Goal: Task Accomplishment & Management: Use online tool/utility

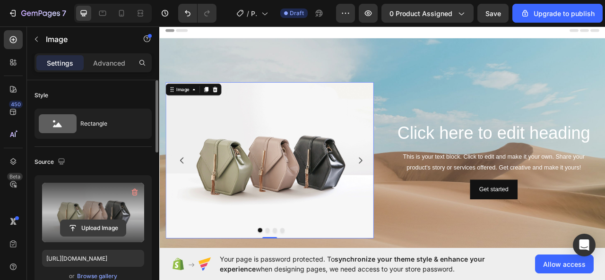
click at [88, 228] on input "file" at bounding box center [92, 228] width 65 height 16
click at [98, 227] on input "file" at bounding box center [92, 228] width 65 height 16
click at [101, 226] on input "file" at bounding box center [92, 228] width 65 height 16
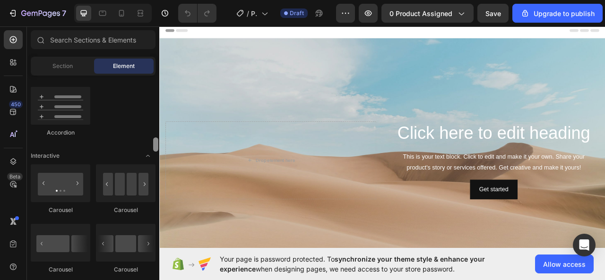
scroll to position [902, 0]
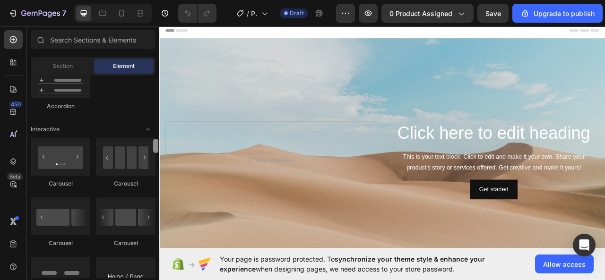
drag, startPoint x: 157, startPoint y: 83, endPoint x: 156, endPoint y: 146, distance: 63.8
click at [156, 146] on div at bounding box center [155, 146] width 5 height 14
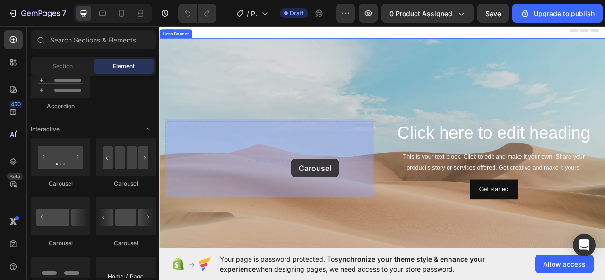
drag, startPoint x: 205, startPoint y: 186, endPoint x: 308, endPoint y: 193, distance: 103.2
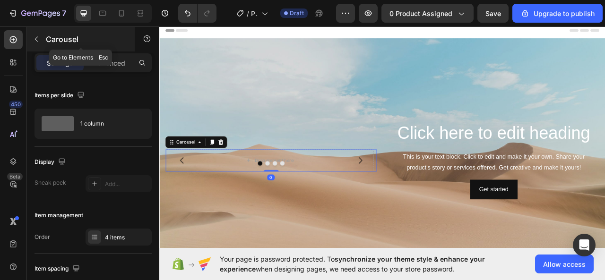
click at [40, 45] on button "button" at bounding box center [36, 39] width 15 height 15
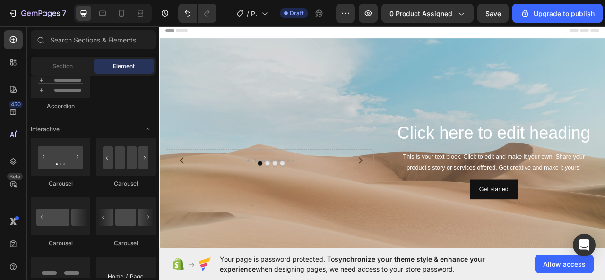
drag, startPoint x: 151, startPoint y: 114, endPoint x: 139, endPoint y: 109, distance: 13.5
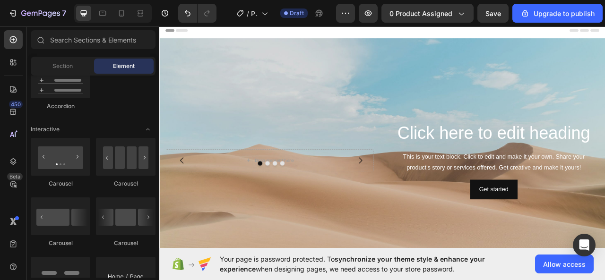
drag, startPoint x: 117, startPoint y: 91, endPoint x: 146, endPoint y: 91, distance: 29.3
drag, startPoint x: 152, startPoint y: 93, endPoint x: 125, endPoint y: 94, distance: 26.9
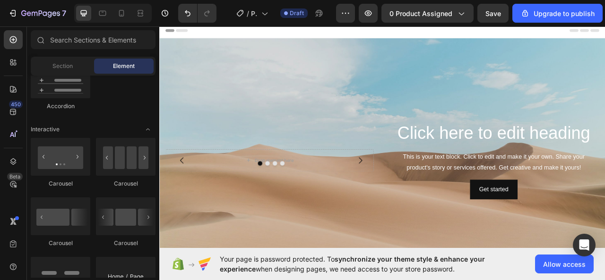
drag, startPoint x: 145, startPoint y: 96, endPoint x: 151, endPoint y: 93, distance: 7.4
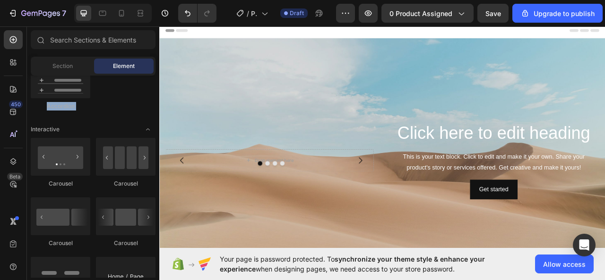
click at [160, 127] on div "Background Image" at bounding box center [442, 197] width 567 height 310
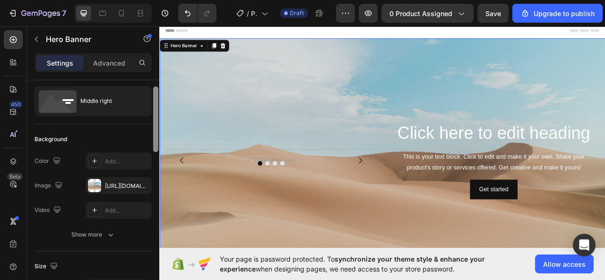
drag, startPoint x: 156, startPoint y: 105, endPoint x: 133, endPoint y: 84, distance: 31.1
click at [153, 111] on div at bounding box center [155, 119] width 5 height 66
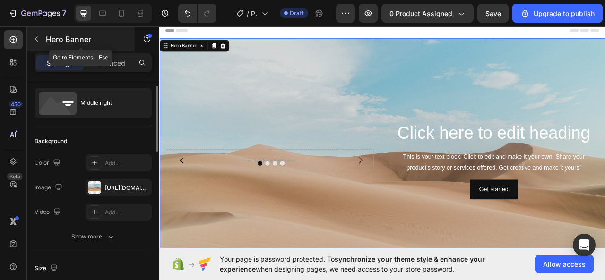
click at [31, 35] on button "button" at bounding box center [36, 39] width 15 height 15
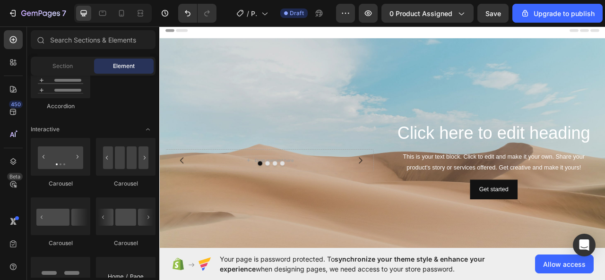
drag, startPoint x: 152, startPoint y: 95, endPoint x: 81, endPoint y: 80, distance: 72.4
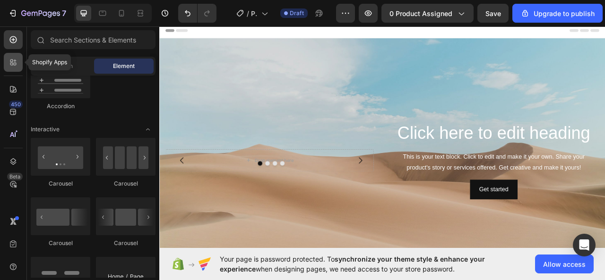
click at [10, 64] on icon at bounding box center [13, 62] width 9 height 9
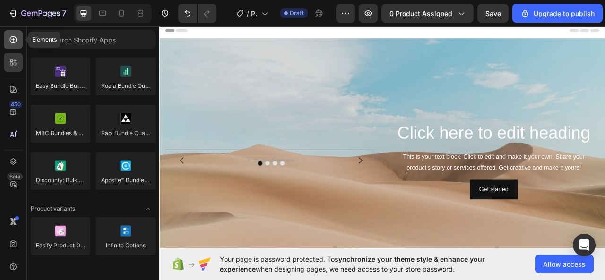
click at [13, 43] on icon at bounding box center [13, 39] width 7 height 7
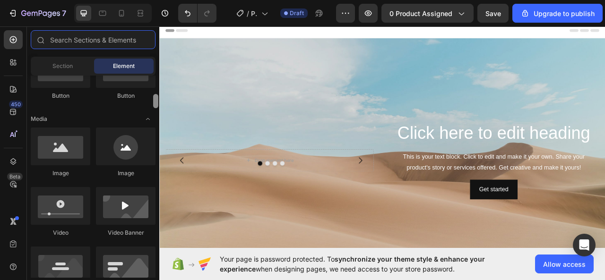
scroll to position [294, 0]
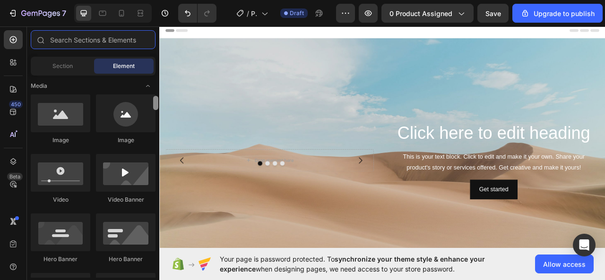
drag, startPoint x: 154, startPoint y: 143, endPoint x: 155, endPoint y: 100, distance: 43.0
click at [155, 100] on div at bounding box center [155, 103] width 5 height 14
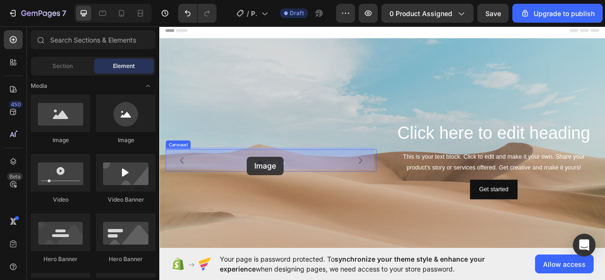
drag, startPoint x: 226, startPoint y: 145, endPoint x: 270, endPoint y: 193, distance: 64.8
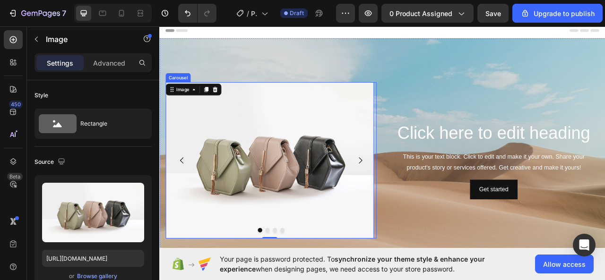
click at [413, 198] on icon "Carousel Next Arrow" at bounding box center [414, 197] width 11 height 11
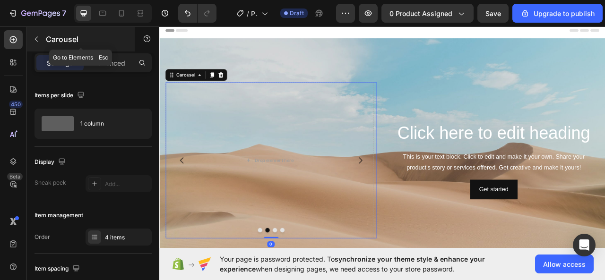
click at [41, 42] on button "button" at bounding box center [36, 39] width 15 height 15
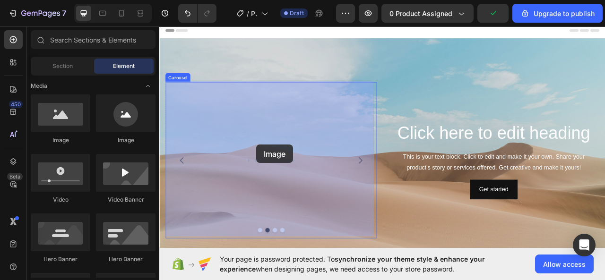
drag, startPoint x: 221, startPoint y: 135, endPoint x: 282, endPoint y: 178, distance: 74.7
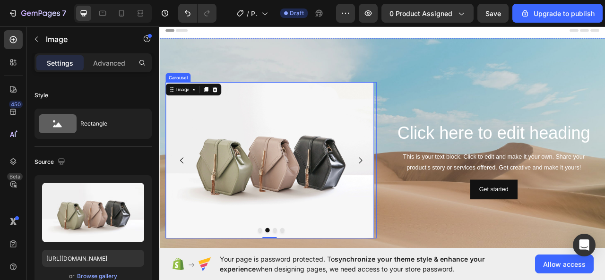
click at [414, 198] on icon "Carousel Next Arrow" at bounding box center [414, 197] width 11 height 11
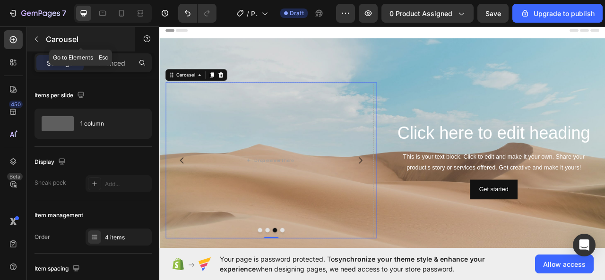
click at [34, 41] on icon "button" at bounding box center [37, 39] width 8 height 8
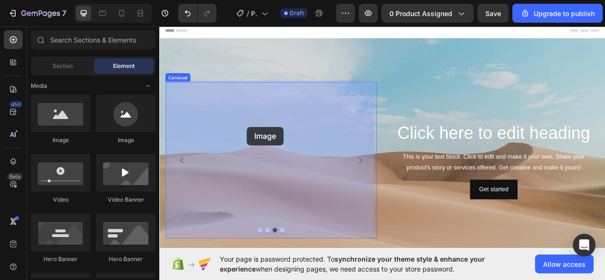
drag, startPoint x: 222, startPoint y: 137, endPoint x: 307, endPoint y: 157, distance: 87.2
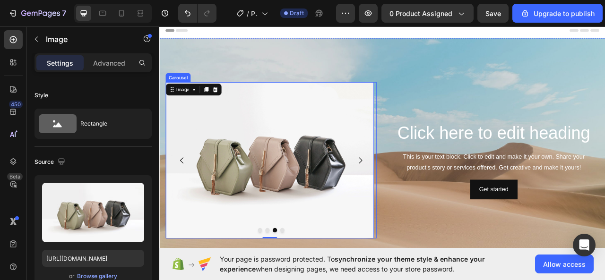
click at [412, 193] on icon "Carousel Next Arrow" at bounding box center [414, 197] width 4 height 8
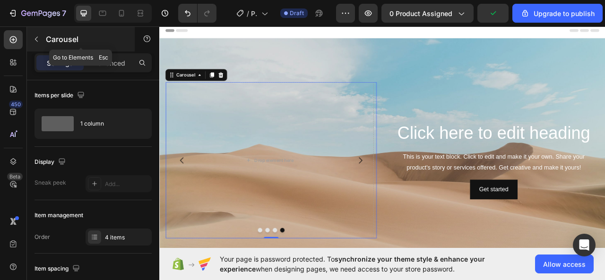
click at [37, 42] on icon "button" at bounding box center [37, 39] width 8 height 8
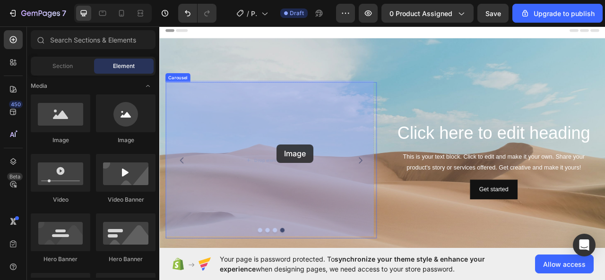
drag, startPoint x: 218, startPoint y: 137, endPoint x: 308, endPoint y: 177, distance: 99.0
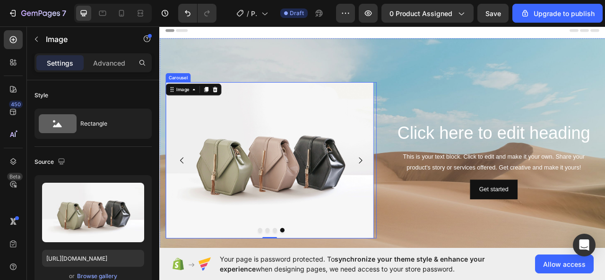
click at [187, 193] on icon "Carousel Back Arrow" at bounding box center [187, 197] width 11 height 11
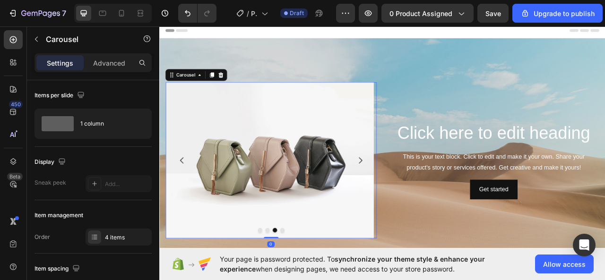
click at [187, 193] on icon "Carousel Back Arrow" at bounding box center [187, 197] width 11 height 11
click at [189, 192] on icon "Carousel Back Arrow" at bounding box center [187, 197] width 11 height 11
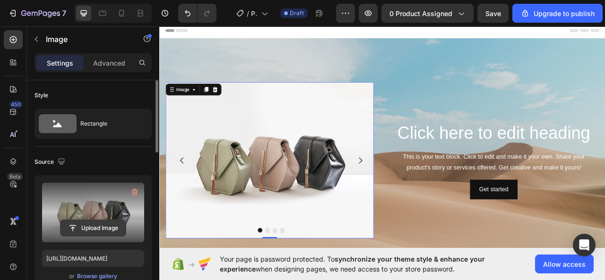
click at [87, 228] on input "file" at bounding box center [92, 228] width 65 height 16
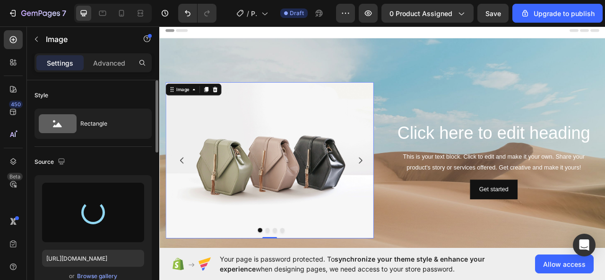
type input "[URL][DOMAIN_NAME]"
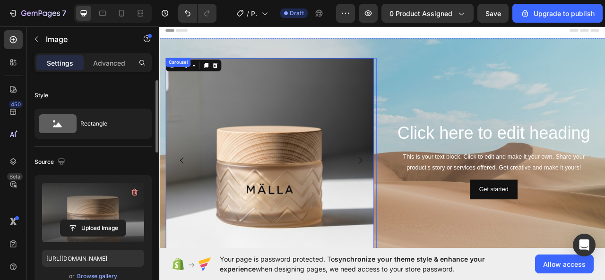
click at [414, 193] on icon "Carousel Next Arrow" at bounding box center [414, 197] width 11 height 11
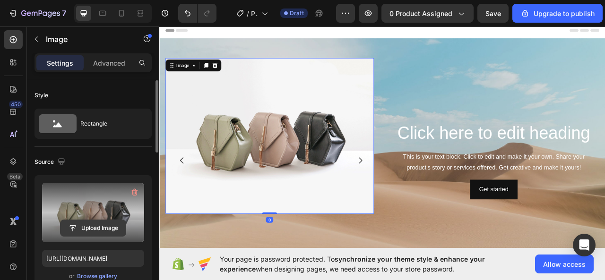
click at [94, 225] on input "file" at bounding box center [92, 228] width 65 height 16
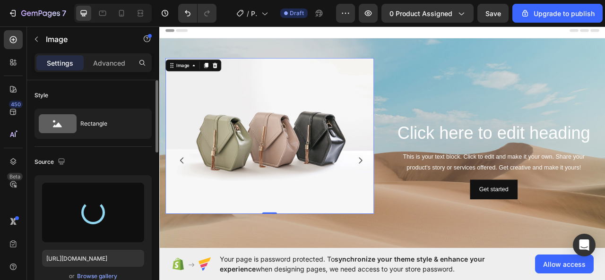
type input "[URL][DOMAIN_NAME]"
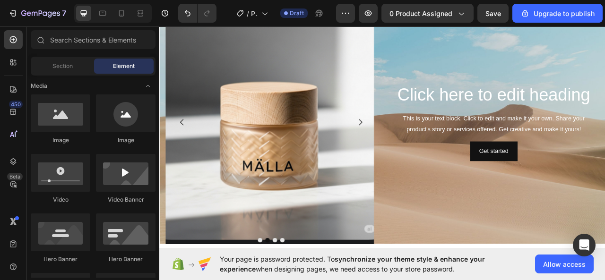
scroll to position [48, 0]
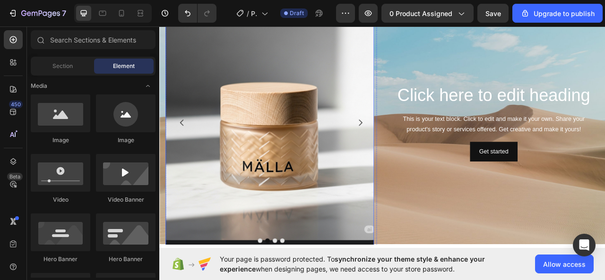
click at [400, 119] on img at bounding box center [299, 149] width 264 height 321
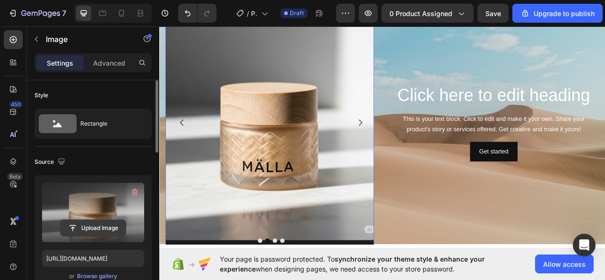
click at [94, 225] on input "file" at bounding box center [92, 228] width 65 height 16
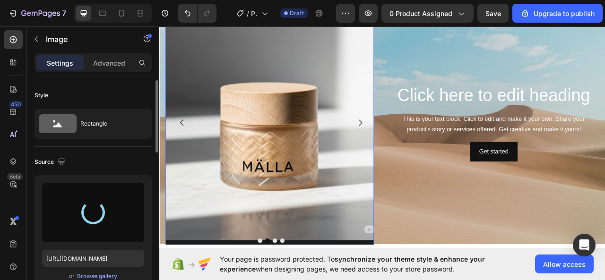
type input "[URL][DOMAIN_NAME]"
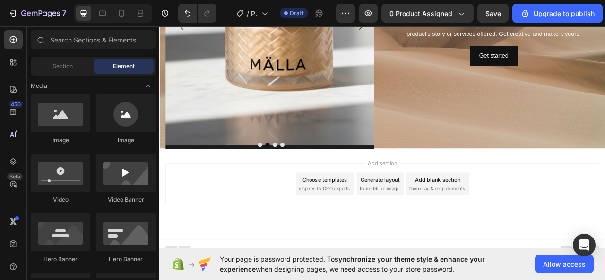
scroll to position [0, 0]
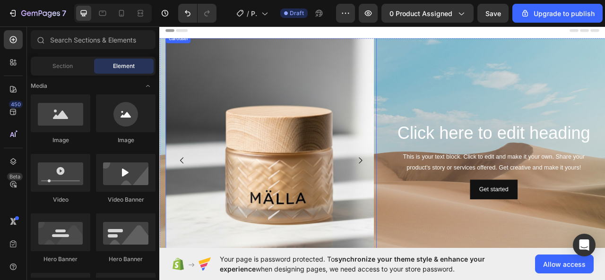
click at [411, 196] on icon "Carousel Next Arrow" at bounding box center [414, 197] width 11 height 11
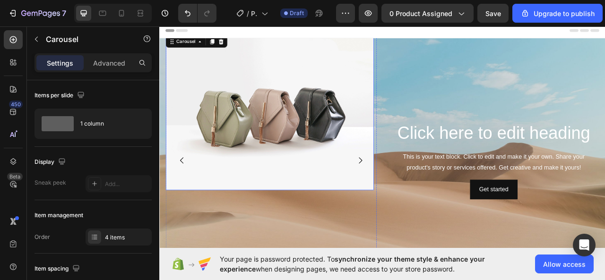
click at [320, 160] on img at bounding box center [299, 136] width 264 height 198
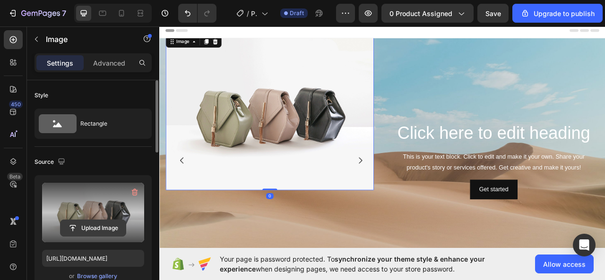
click at [97, 232] on input "file" at bounding box center [92, 228] width 65 height 16
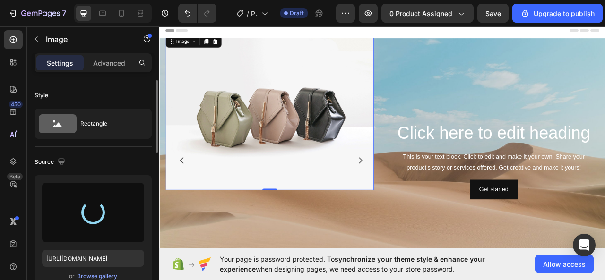
type input "[URL][DOMAIN_NAME]"
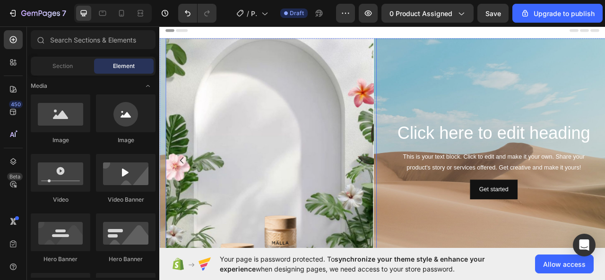
click at [187, 196] on icon "Carousel Back Arrow" at bounding box center [187, 197] width 4 height 8
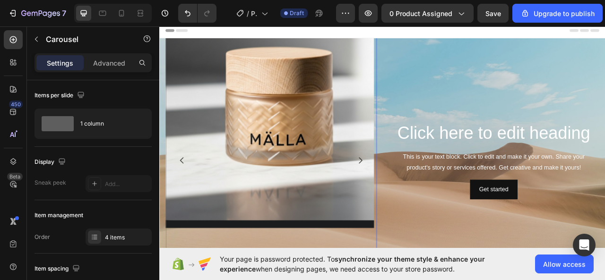
click at [187, 196] on icon "Carousel Back Arrow" at bounding box center [187, 197] width 4 height 8
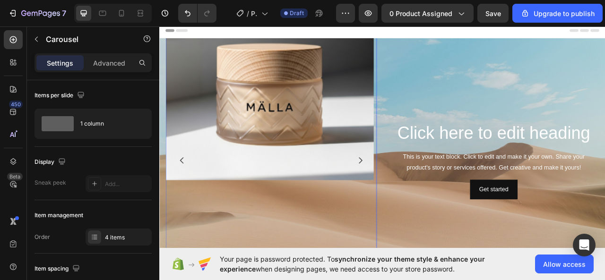
click at [414, 192] on icon "Carousel Next Arrow" at bounding box center [414, 197] width 11 height 11
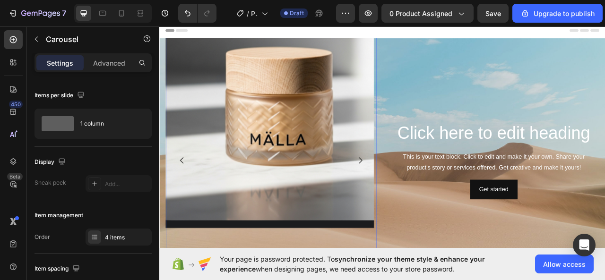
click at [412, 192] on icon "Carousel Next Arrow" at bounding box center [414, 197] width 11 height 11
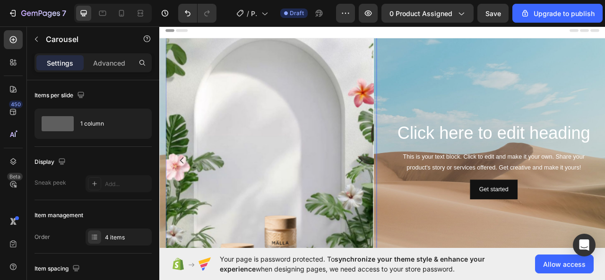
click at [412, 192] on icon "Carousel Next Arrow" at bounding box center [414, 197] width 11 height 11
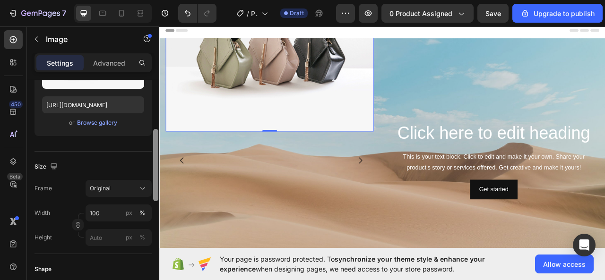
scroll to position [158, 0]
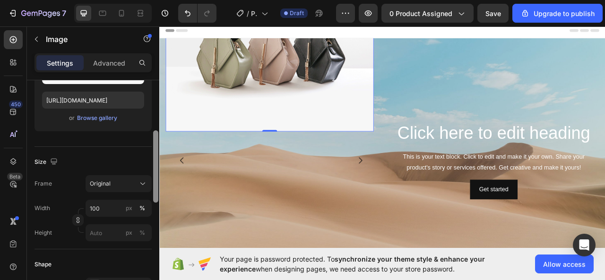
drag, startPoint x: 154, startPoint y: 112, endPoint x: 150, endPoint y: 163, distance: 50.7
click at [150, 163] on div "Style Rectangle Source Upload Image [URL][DOMAIN_NAME] or Browse gallery Size F…" at bounding box center [93, 193] width 132 height 227
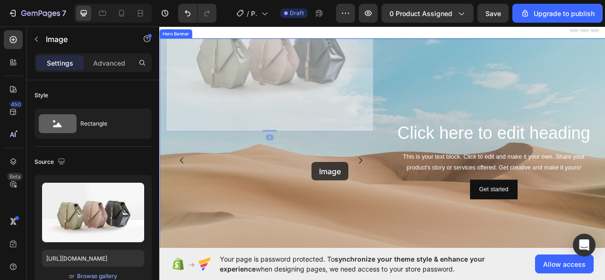
drag, startPoint x: 395, startPoint y: 99, endPoint x: 352, endPoint y: 200, distance: 109.4
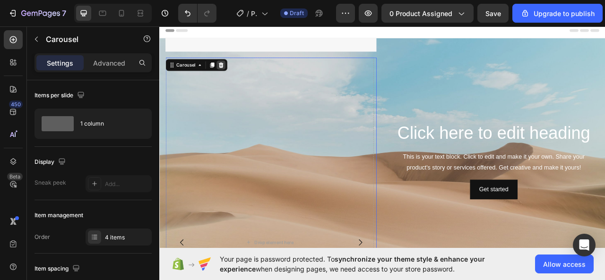
click at [234, 73] on icon at bounding box center [237, 76] width 8 height 8
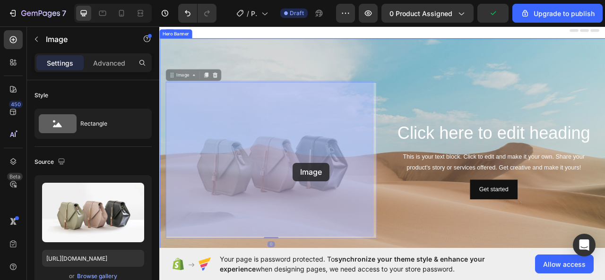
drag, startPoint x: 393, startPoint y: 201, endPoint x: 329, endPoint y: 201, distance: 64.2
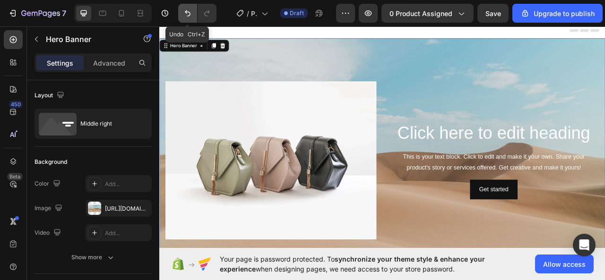
click at [185, 17] on icon "Undo/Redo" at bounding box center [187, 13] width 9 height 9
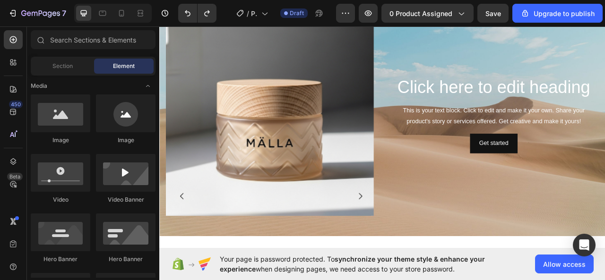
scroll to position [60, 0]
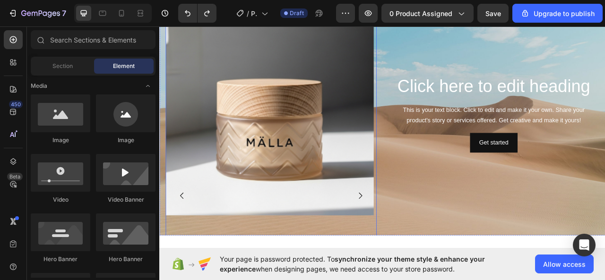
click at [418, 237] on button "Carousel Next Arrow" at bounding box center [414, 242] width 26 height 26
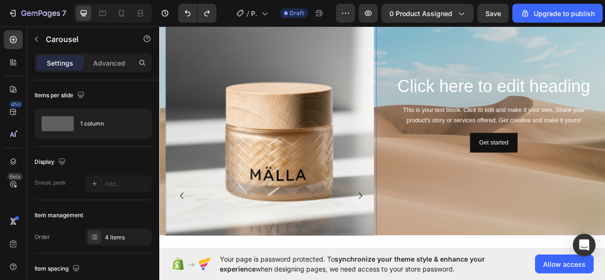
click at [414, 237] on icon "Carousel Next Arrow" at bounding box center [414, 242] width 11 height 11
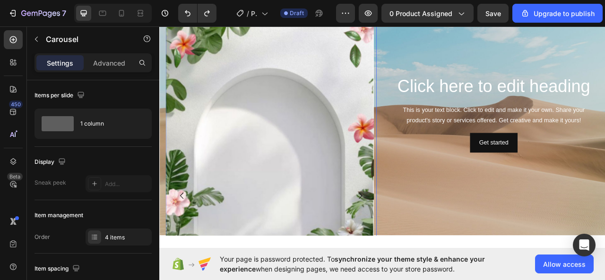
click at [414, 237] on icon "Carousel Next Arrow" at bounding box center [414, 242] width 11 height 11
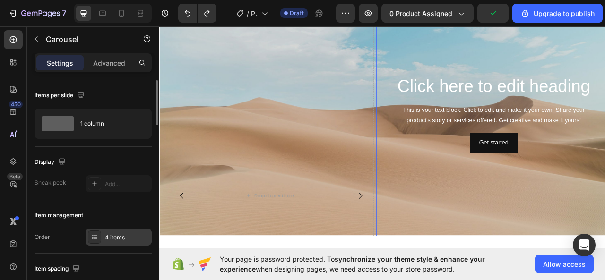
click at [128, 242] on div "4 items" at bounding box center [118, 237] width 66 height 17
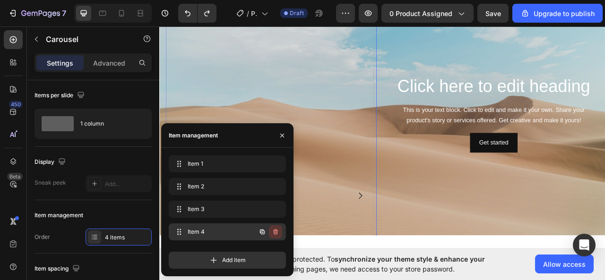
click at [277, 232] on icon "button" at bounding box center [275, 232] width 5 height 6
click at [275, 230] on div "Delete" at bounding box center [268, 232] width 17 height 9
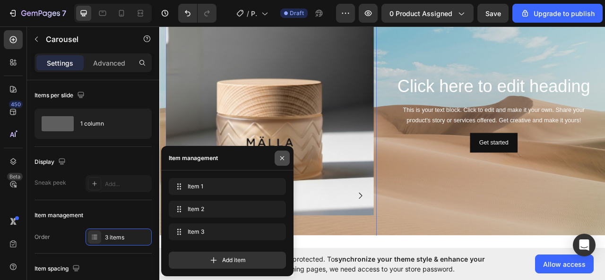
click at [285, 155] on icon "button" at bounding box center [282, 158] width 8 height 8
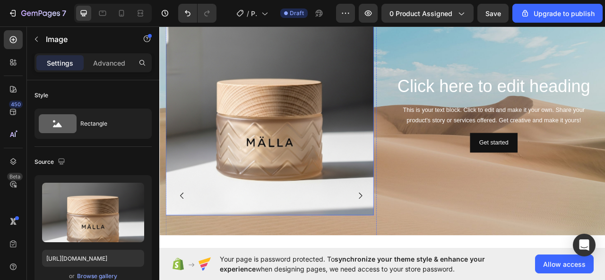
click at [263, 191] on img at bounding box center [299, 137] width 264 height 260
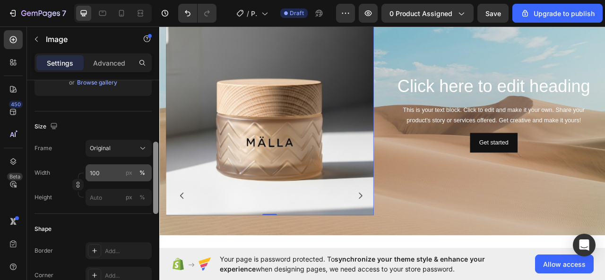
scroll to position [195, 0]
drag, startPoint x: 156, startPoint y: 107, endPoint x: 151, endPoint y: 169, distance: 62.5
click at [151, 169] on div "Style Rectangle Source Upload Image [URL][DOMAIN_NAME] or Browse gallery Size F…" at bounding box center [93, 193] width 132 height 227
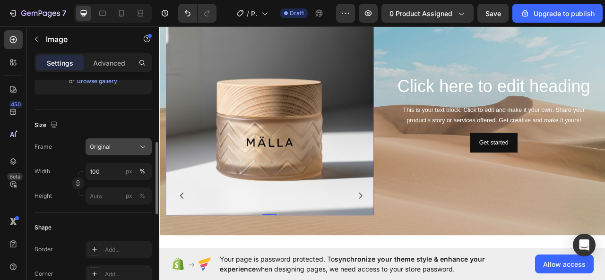
click at [122, 145] on div "Original" at bounding box center [113, 147] width 46 height 9
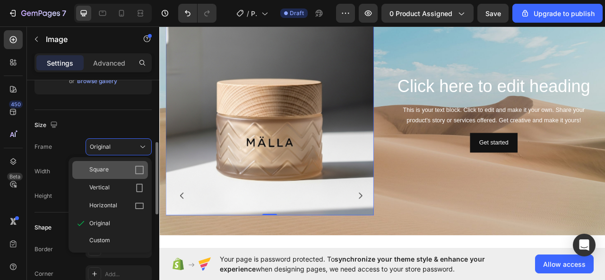
click at [134, 165] on div "Square" at bounding box center [116, 169] width 55 height 9
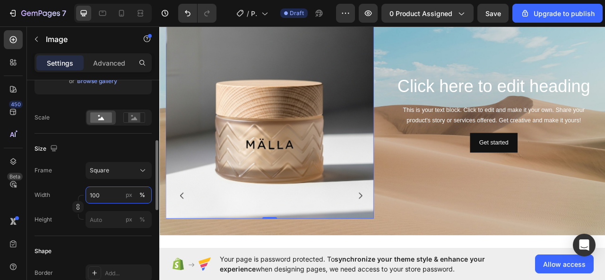
click at [116, 192] on input "100" at bounding box center [118, 195] width 66 height 17
type input "70"
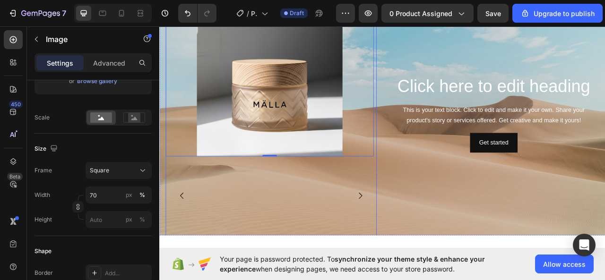
click at [189, 240] on icon "Carousel Back Arrow" at bounding box center [187, 242] width 11 height 11
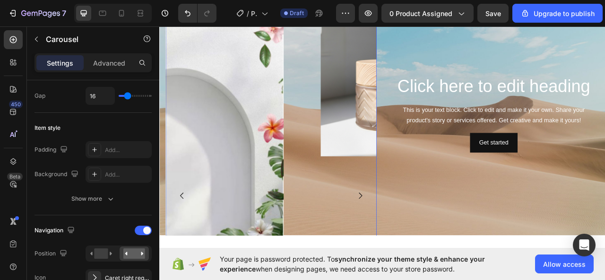
scroll to position [0, 0]
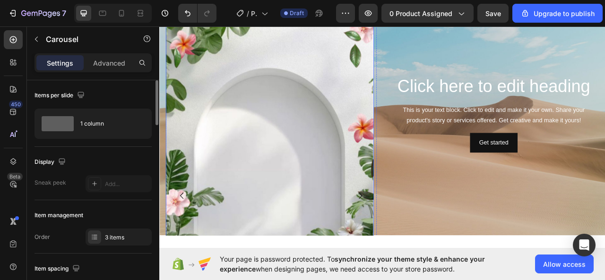
click at [258, 240] on img at bounding box center [299, 242] width 264 height 470
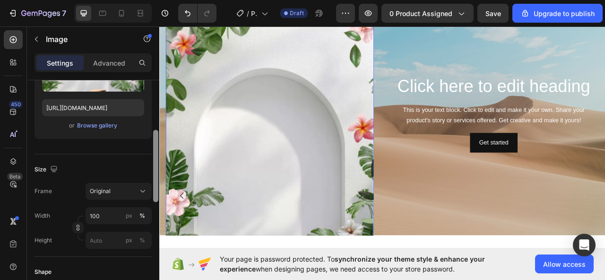
scroll to position [155, 0]
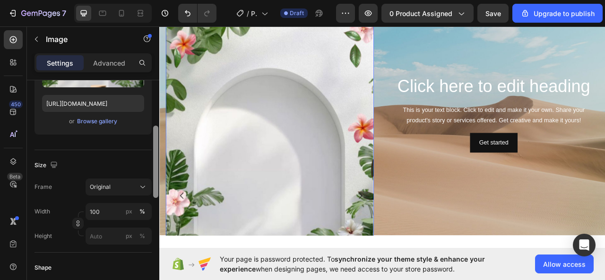
drag, startPoint x: 157, startPoint y: 137, endPoint x: 154, endPoint y: 187, distance: 49.6
click at [154, 187] on div at bounding box center [155, 162] width 5 height 72
click at [132, 185] on div "Original" at bounding box center [113, 187] width 46 height 9
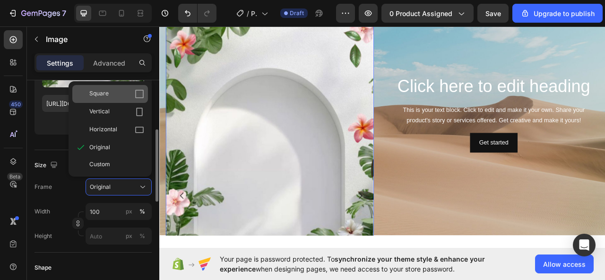
click at [145, 94] on div "Square" at bounding box center [110, 94] width 76 height 18
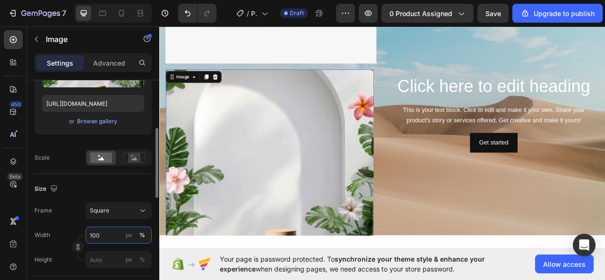
click at [122, 238] on input "100" at bounding box center [118, 235] width 66 height 17
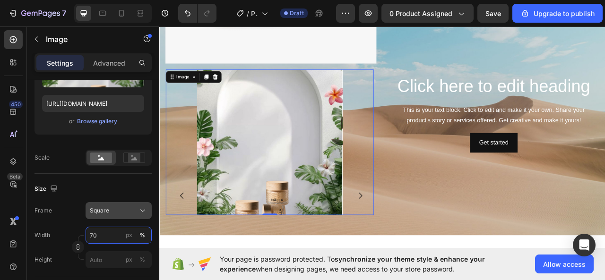
type input "70"
click at [147, 207] on button "Square" at bounding box center [118, 210] width 66 height 17
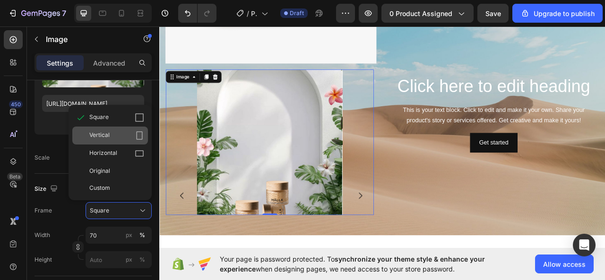
click at [138, 138] on icon at bounding box center [139, 135] width 6 height 9
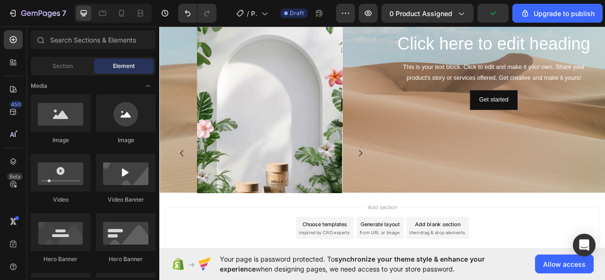
scroll to position [95, 0]
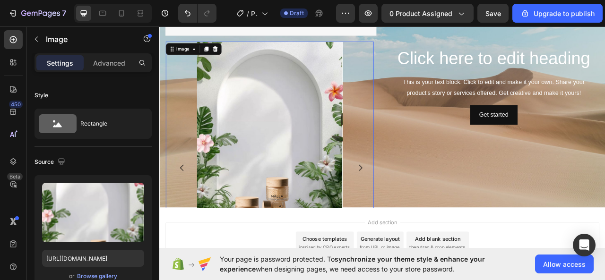
click at [304, 164] on img at bounding box center [298, 169] width 185 height 247
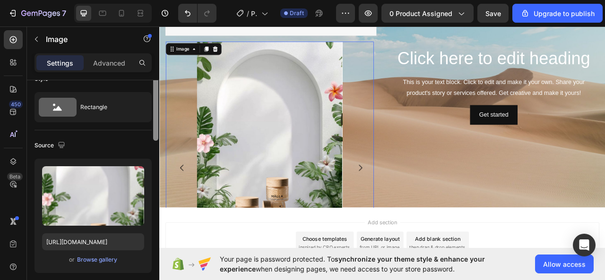
scroll to position [27, 0]
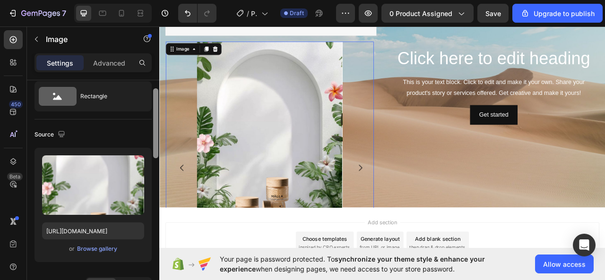
drag, startPoint x: 154, startPoint y: 114, endPoint x: 154, endPoint y: 122, distance: 8.5
click at [154, 122] on div at bounding box center [155, 123] width 5 height 70
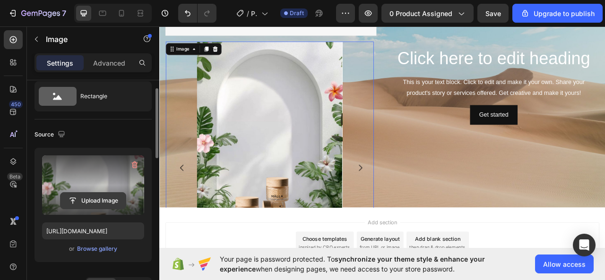
click at [90, 198] on input "file" at bounding box center [92, 201] width 65 height 16
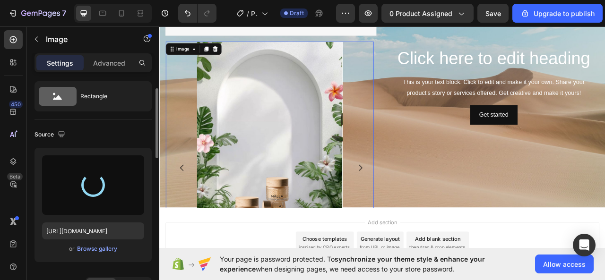
type input "[URL][DOMAIN_NAME]"
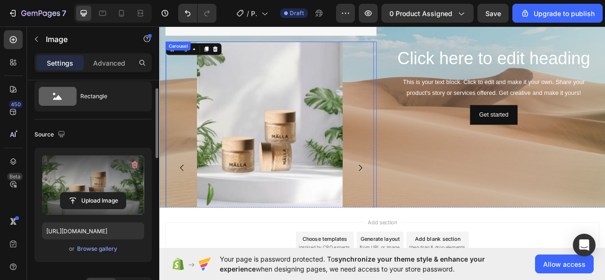
click at [410, 206] on icon "Carousel Next Arrow" at bounding box center [414, 206] width 11 height 11
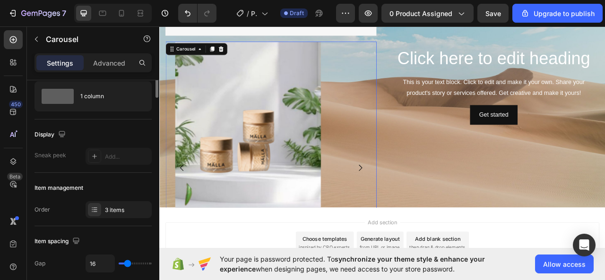
scroll to position [0, 0]
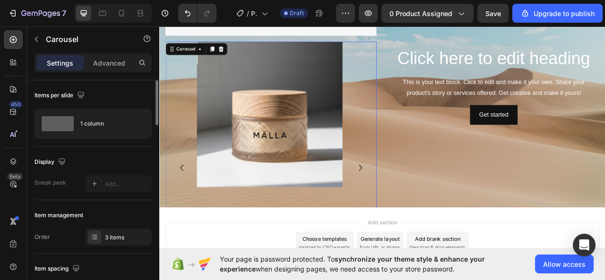
click at [184, 201] on icon "Carousel Back Arrow" at bounding box center [187, 206] width 11 height 11
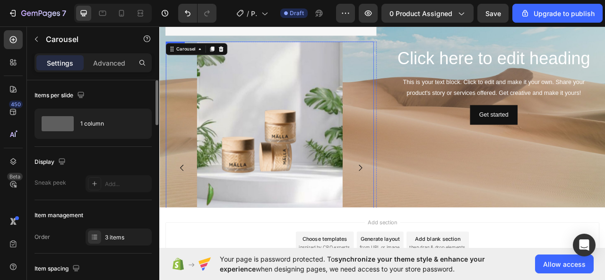
click at [251, 176] on img at bounding box center [298, 169] width 185 height 247
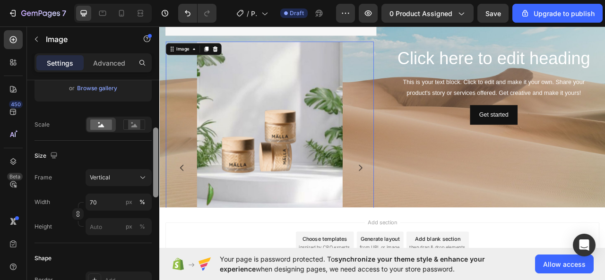
scroll to position [218, 0]
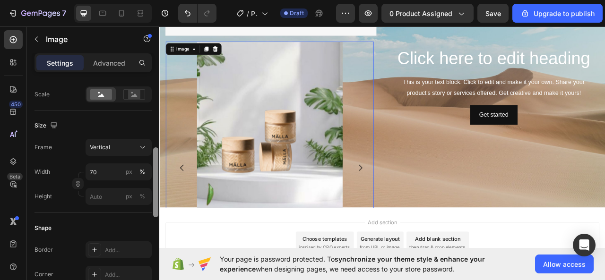
drag, startPoint x: 153, startPoint y: 121, endPoint x: 155, endPoint y: 189, distance: 67.6
click at [155, 189] on div at bounding box center [155, 182] width 5 height 70
click at [131, 150] on div "Vertical" at bounding box center [113, 147] width 46 height 9
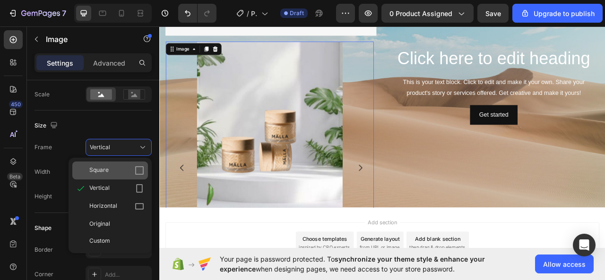
click at [142, 168] on icon at bounding box center [139, 170] width 9 height 9
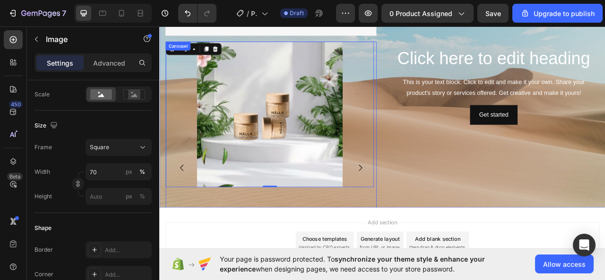
click at [412, 201] on icon "Carousel Next Arrow" at bounding box center [414, 206] width 11 height 11
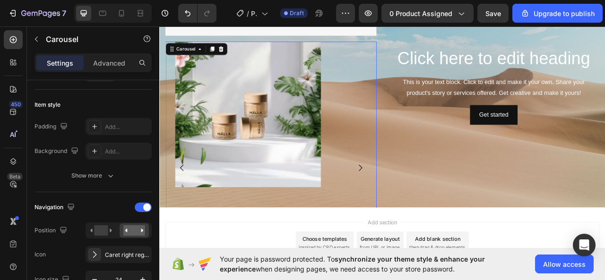
scroll to position [0, 0]
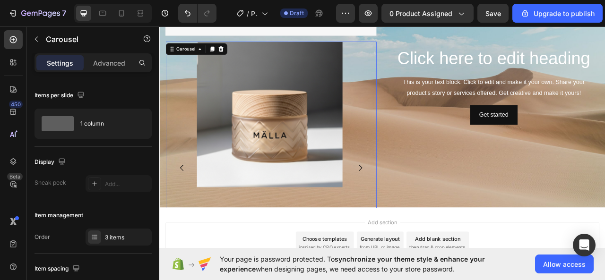
click at [412, 201] on icon "Carousel Next Arrow" at bounding box center [414, 206] width 11 height 11
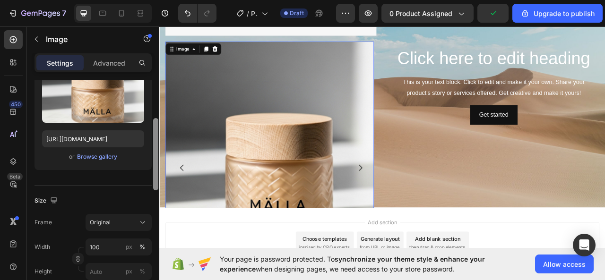
scroll to position [176, 0]
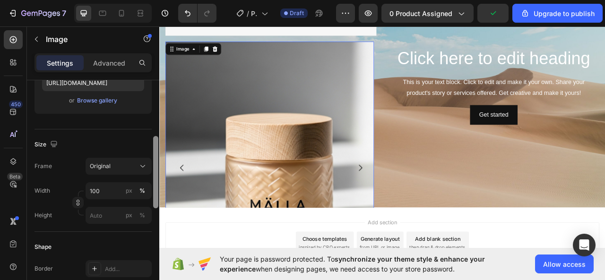
drag, startPoint x: 154, startPoint y: 138, endPoint x: 156, endPoint y: 194, distance: 56.2
click at [156, 194] on div at bounding box center [155, 172] width 5 height 72
click at [124, 171] on button "Original" at bounding box center [118, 166] width 66 height 17
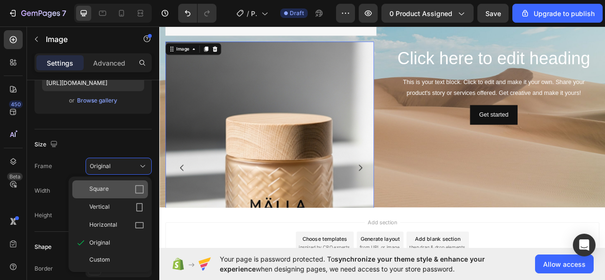
click at [131, 183] on div "Square" at bounding box center [110, 189] width 76 height 18
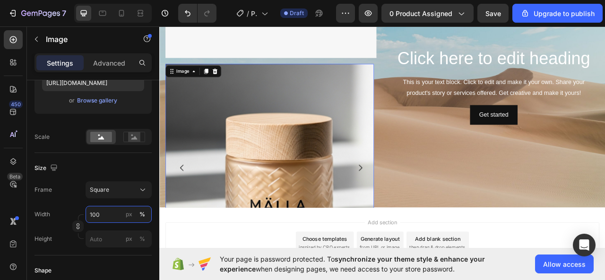
click at [117, 213] on input "100" at bounding box center [118, 214] width 66 height 17
type input "70"
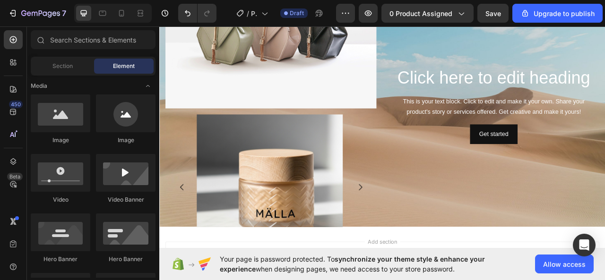
scroll to position [136, 0]
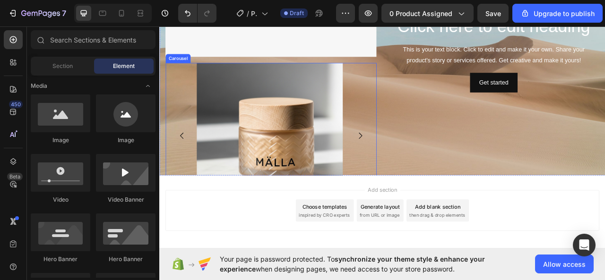
click at [184, 161] on icon "Carousel Back Arrow" at bounding box center [187, 165] width 11 height 11
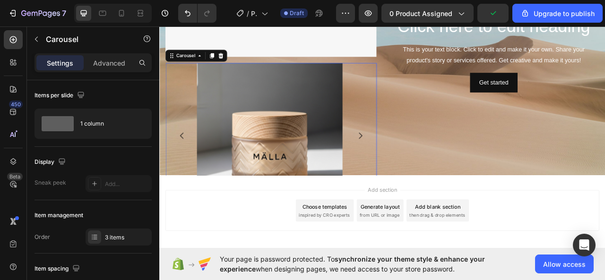
click at [184, 161] on icon "Carousel Back Arrow" at bounding box center [187, 165] width 11 height 11
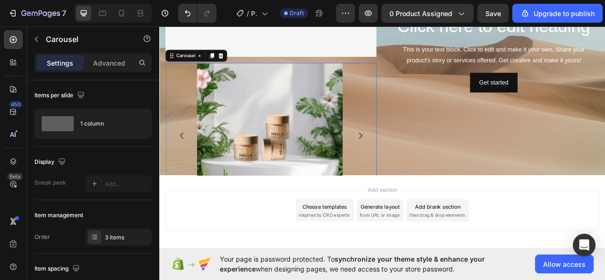
click at [411, 160] on icon "Carousel Next Arrow" at bounding box center [414, 165] width 11 height 11
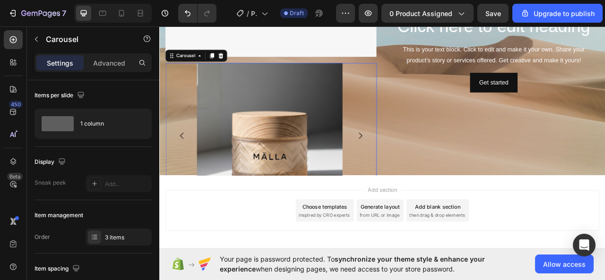
click at [411, 160] on icon "Carousel Next Arrow" at bounding box center [414, 165] width 11 height 11
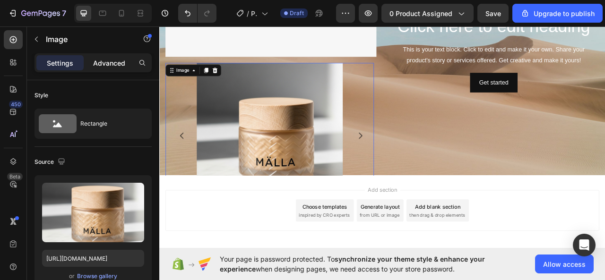
click at [111, 63] on p "Advanced" at bounding box center [109, 63] width 32 height 10
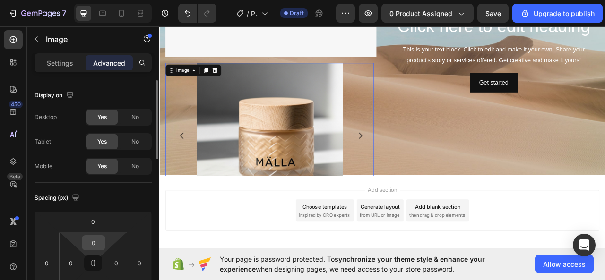
click at [99, 245] on input "0" at bounding box center [93, 243] width 19 height 14
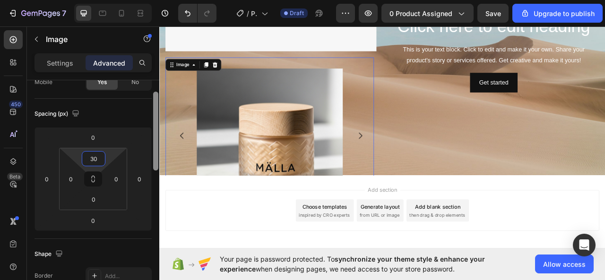
scroll to position [93, 0]
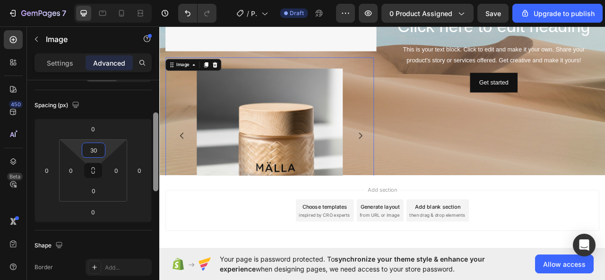
drag, startPoint x: 155, startPoint y: 135, endPoint x: 154, endPoint y: 167, distance: 32.1
click at [154, 167] on div at bounding box center [155, 151] width 5 height 79
type input "30"
click at [94, 189] on input "0" at bounding box center [93, 191] width 19 height 14
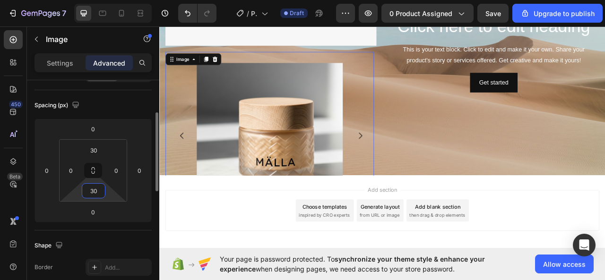
type input "300"
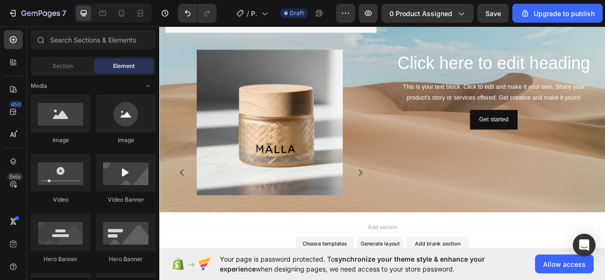
scroll to position [90, 0]
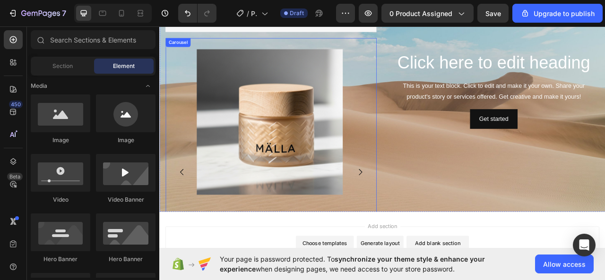
click at [409, 206] on icon "Carousel Next Arrow" at bounding box center [414, 211] width 11 height 11
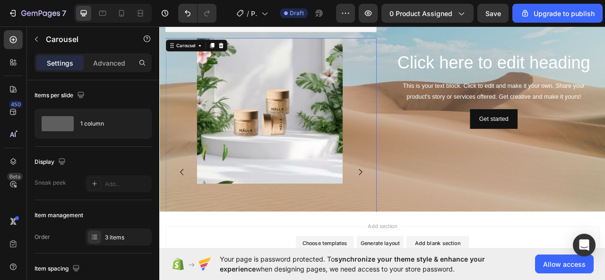
click at [409, 206] on icon "Carousel Next Arrow" at bounding box center [414, 211] width 11 height 11
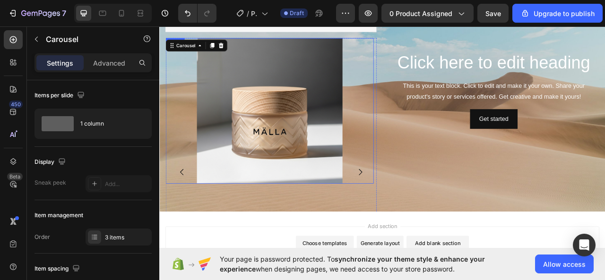
click at [248, 195] on img at bounding box center [298, 134] width 185 height 185
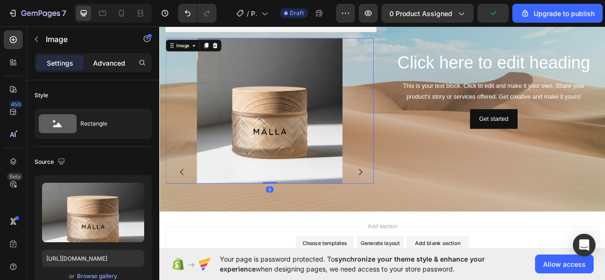
click at [99, 60] on p "Advanced" at bounding box center [109, 63] width 32 height 10
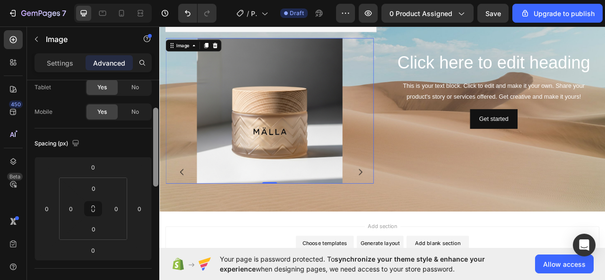
scroll to position [65, 0]
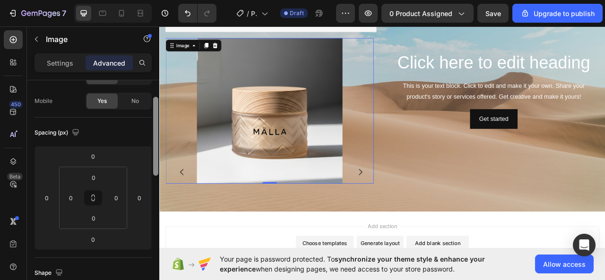
drag, startPoint x: 153, startPoint y: 125, endPoint x: 154, endPoint y: 148, distance: 22.7
click at [154, 148] on div at bounding box center [155, 136] width 5 height 79
click at [98, 178] on input "0" at bounding box center [93, 177] width 19 height 14
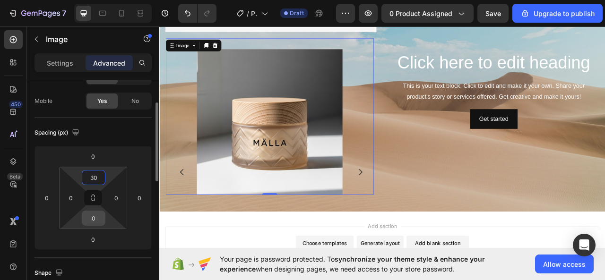
type input "30"
click at [96, 224] on input "0" at bounding box center [93, 218] width 19 height 14
type input "300"
click at [99, 174] on input "30" at bounding box center [93, 177] width 19 height 14
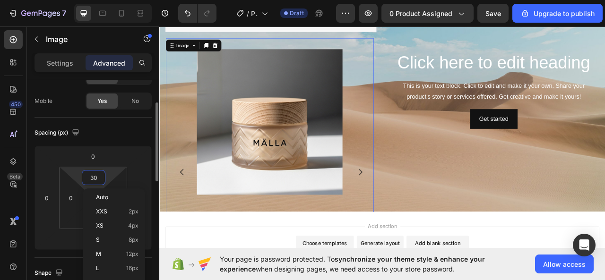
click at [98, 174] on input "30" at bounding box center [93, 177] width 19 height 14
type input "300"
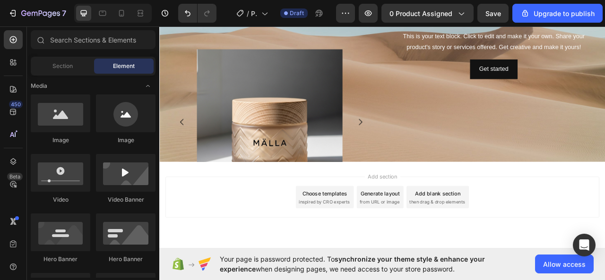
scroll to position [94, 0]
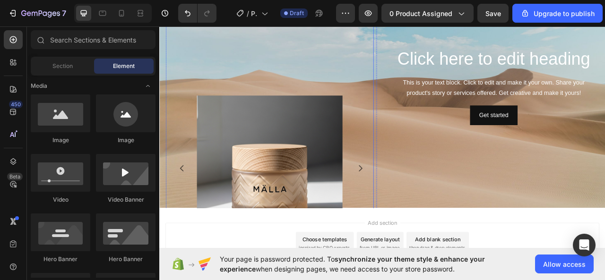
click at [327, 127] on img at bounding box center [298, 207] width 185 height 185
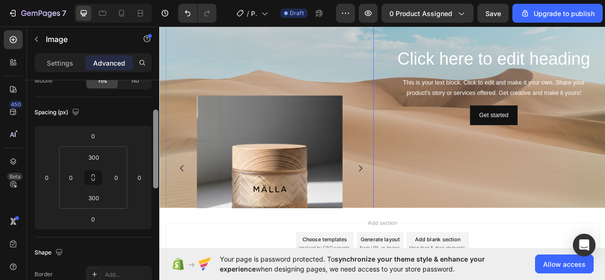
scroll to position [94, 0]
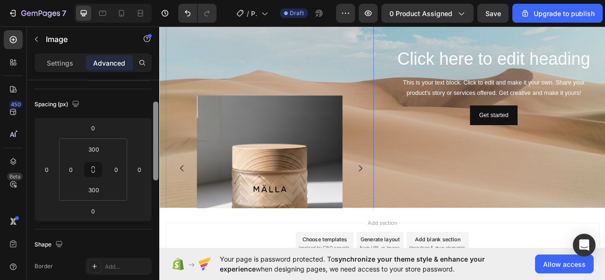
drag, startPoint x: 155, startPoint y: 125, endPoint x: 156, endPoint y: 157, distance: 32.6
click at [156, 157] on div at bounding box center [155, 141] width 5 height 79
click at [101, 149] on input "300" at bounding box center [93, 149] width 19 height 14
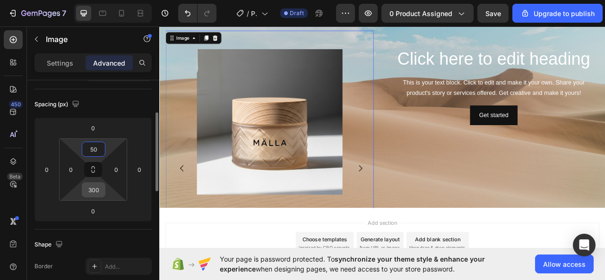
type input "50"
click at [105, 0] on html "7 / Product Page - [DATE] 13:14:04 Draft Preview 0 product assigned Save Upgrad…" at bounding box center [302, 0] width 605 height 0
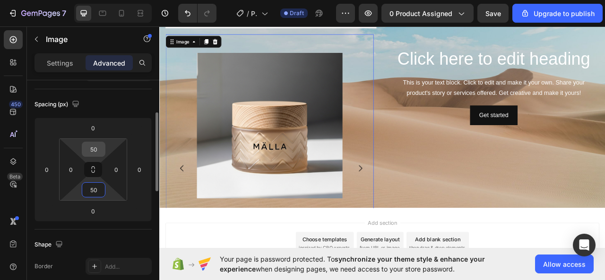
type input "50"
click at [103, 151] on div "50" at bounding box center [94, 149] width 24 height 15
click at [100, 147] on input "50" at bounding box center [93, 149] width 19 height 14
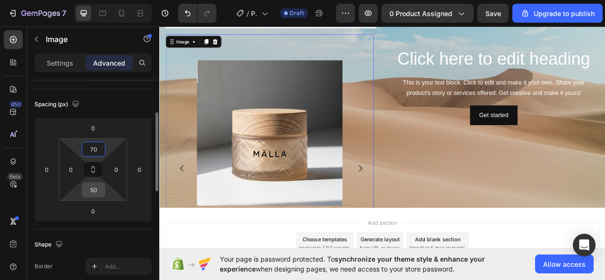
type input "70"
click at [99, 192] on input "50" at bounding box center [93, 190] width 19 height 14
type input "7"
type input "9"
type input "1"
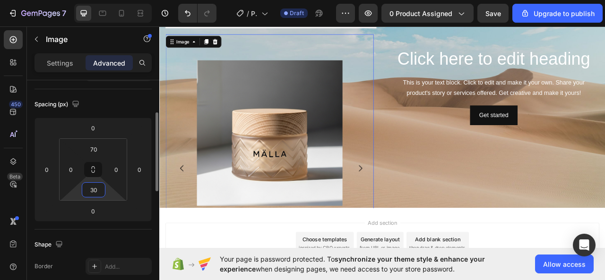
type input "3"
type input "9"
type input "7"
type input "5"
type input "4"
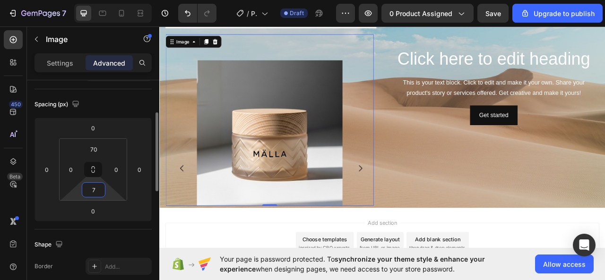
type input "70"
click at [413, 202] on icon "Carousel Next Arrow" at bounding box center [414, 207] width 11 height 11
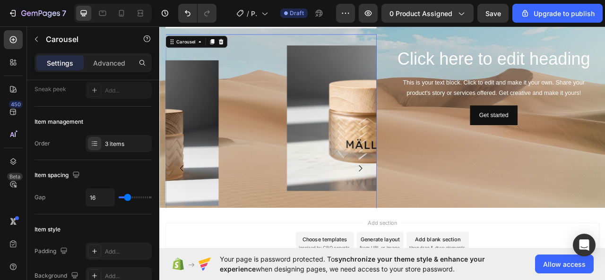
scroll to position [0, 0]
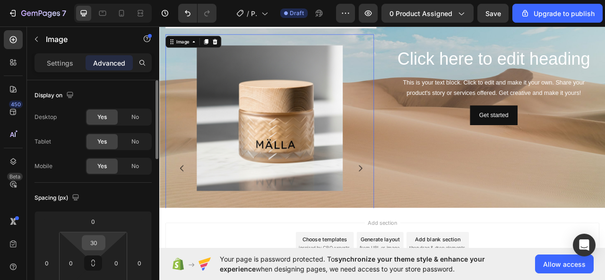
click at [96, 243] on input "30" at bounding box center [93, 243] width 19 height 14
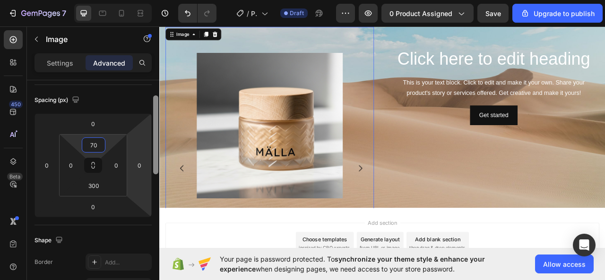
scroll to position [124, 0]
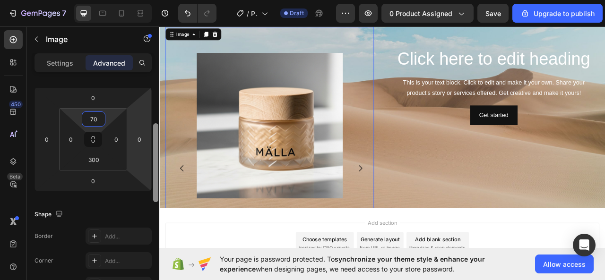
drag, startPoint x: 153, startPoint y: 145, endPoint x: 151, endPoint y: 188, distance: 43.1
click at [151, 188] on div "Display on Desktop Yes No Tablet Yes No Mobile Yes No Spacing (px) 0 0 0 0 70 0…" at bounding box center [93, 193] width 132 height 227
type input "70"
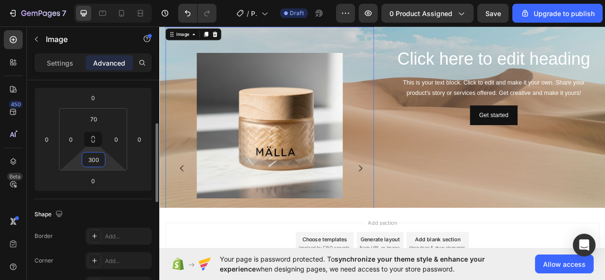
click at [100, 162] on input "300" at bounding box center [93, 160] width 19 height 14
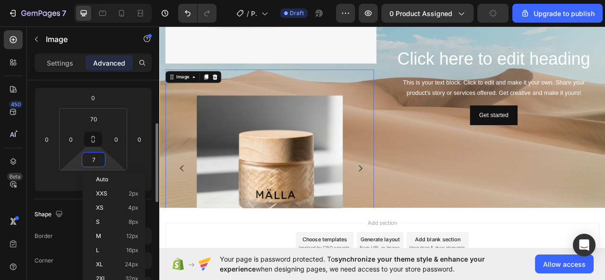
type input "70"
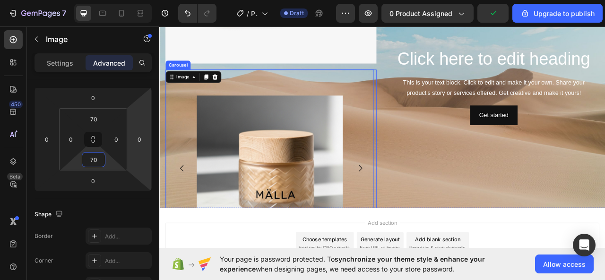
click at [415, 203] on icon "Carousel Next Arrow" at bounding box center [414, 207] width 11 height 11
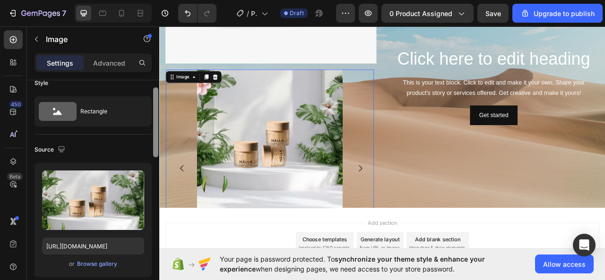
scroll to position [0, 0]
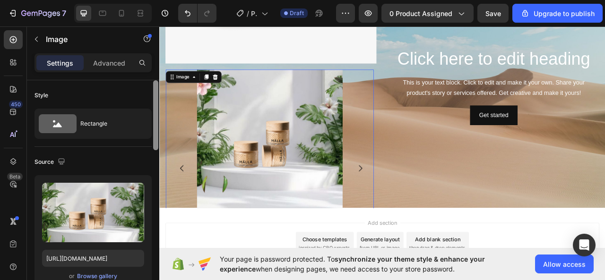
drag, startPoint x: 155, startPoint y: 135, endPoint x: 157, endPoint y: 99, distance: 35.5
click at [158, 100] on div at bounding box center [155, 115] width 5 height 70
click at [119, 58] on p "Advanced" at bounding box center [109, 63] width 32 height 10
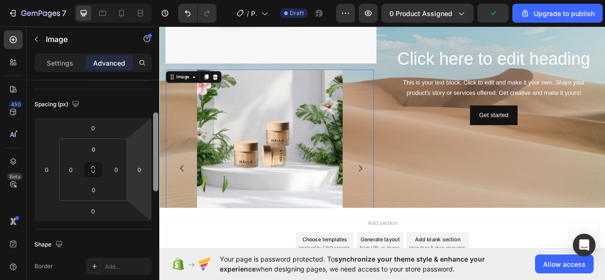
drag, startPoint x: 154, startPoint y: 128, endPoint x: 151, endPoint y: 158, distance: 30.5
click at [155, 159] on div at bounding box center [155, 151] width 5 height 79
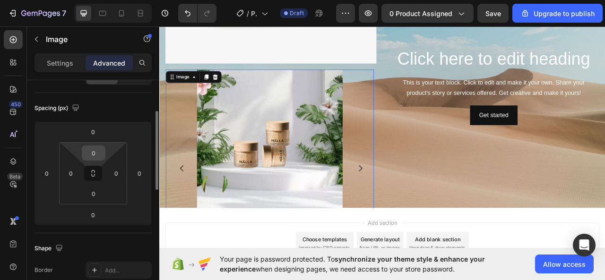
click at [102, 153] on input "0" at bounding box center [93, 153] width 19 height 14
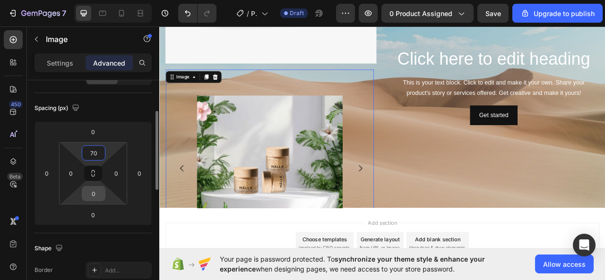
type input "70"
click at [98, 192] on input "0" at bounding box center [93, 194] width 19 height 14
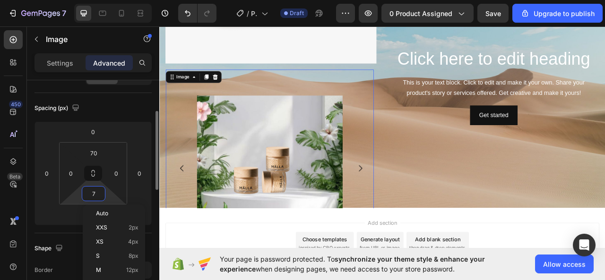
type input "70"
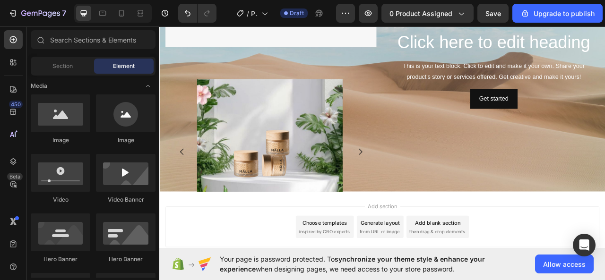
scroll to position [157, 0]
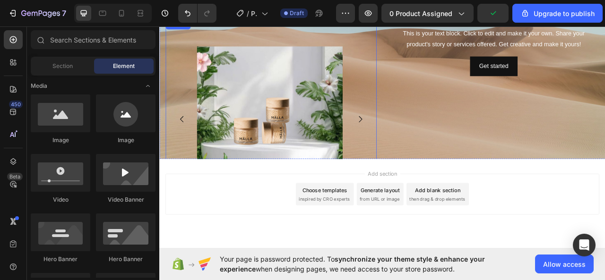
click at [409, 139] on icon "Carousel Next Arrow" at bounding box center [414, 144] width 11 height 11
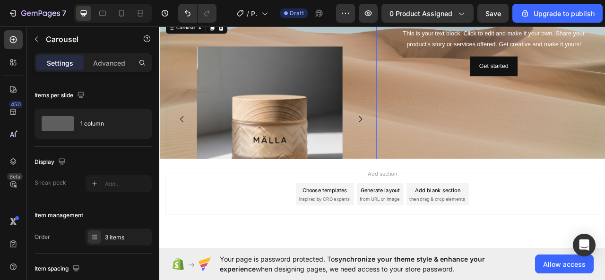
click at [409, 139] on icon "Carousel Next Arrow" at bounding box center [414, 144] width 11 height 11
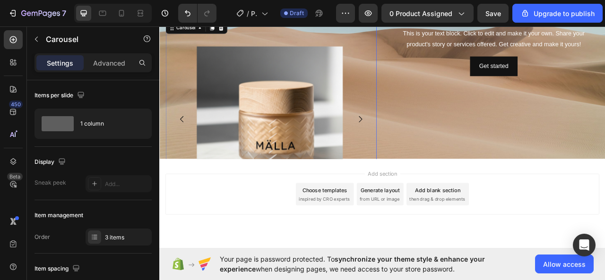
click at [189, 139] on icon "Carousel Back Arrow" at bounding box center [187, 144] width 11 height 11
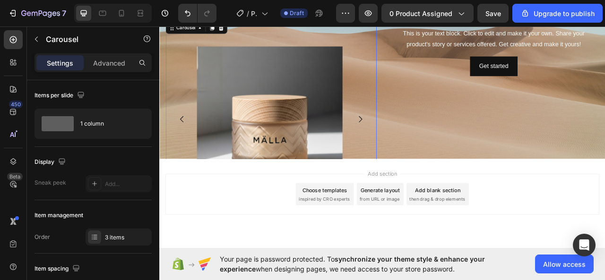
click at [187, 141] on icon "Carousel Back Arrow" at bounding box center [187, 145] width 4 height 8
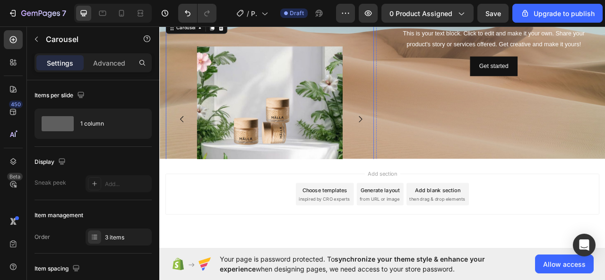
click at [264, 138] on img at bounding box center [298, 144] width 185 height 185
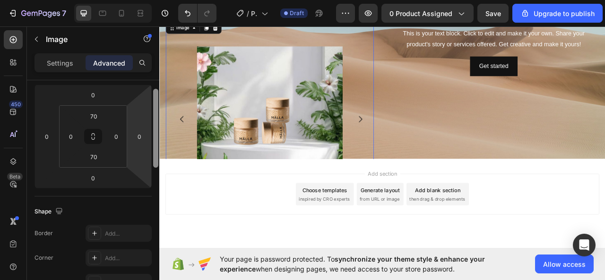
scroll to position [99, 0]
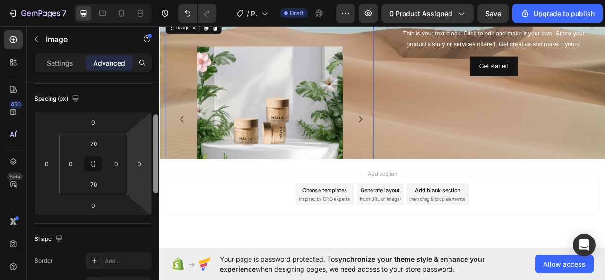
drag, startPoint x: 153, startPoint y: 100, endPoint x: 146, endPoint y: 135, distance: 35.1
click at [146, 135] on div "Display on Desktop Yes No Tablet Yes No Mobile Yes No Spacing (px) 0 0 0 0 70 0…" at bounding box center [93, 193] width 132 height 227
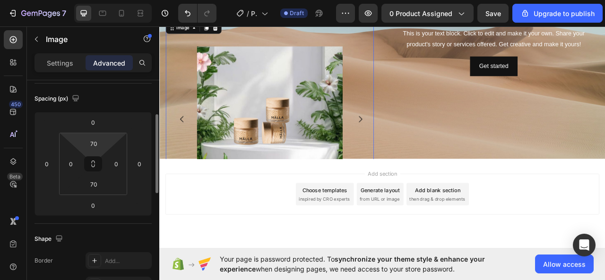
click at [108, 0] on html "7 / Product Page - [DATE] 13:14:04 Draft Preview 0 product assigned Save Upgrad…" at bounding box center [302, 0] width 605 height 0
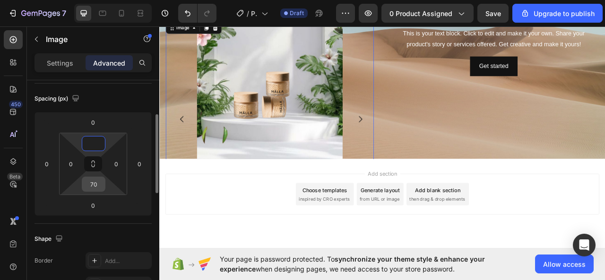
type input "0"
click at [96, 187] on input "70" at bounding box center [93, 184] width 19 height 14
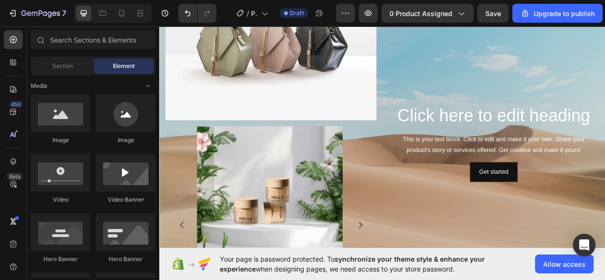
scroll to position [0, 0]
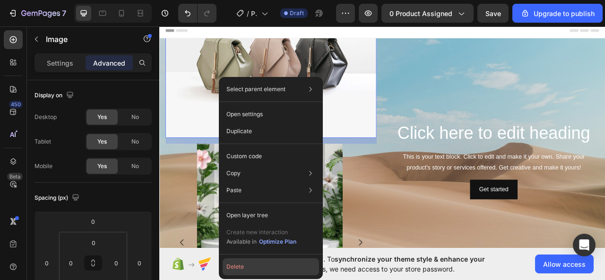
click at [249, 272] on button "Delete" at bounding box center [270, 266] width 96 height 17
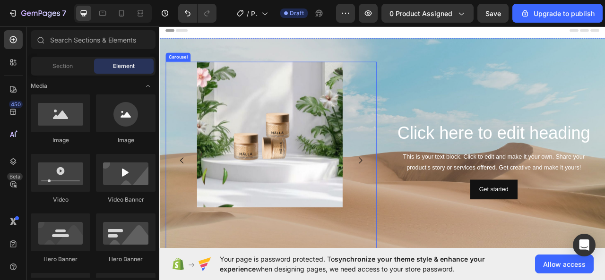
click at [412, 195] on icon "Carousel Next Arrow" at bounding box center [414, 197] width 4 height 8
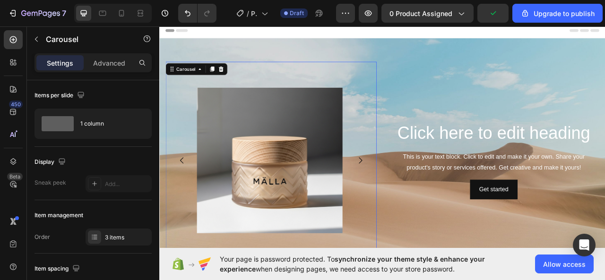
click at [187, 192] on icon "Carousel Back Arrow" at bounding box center [187, 197] width 11 height 11
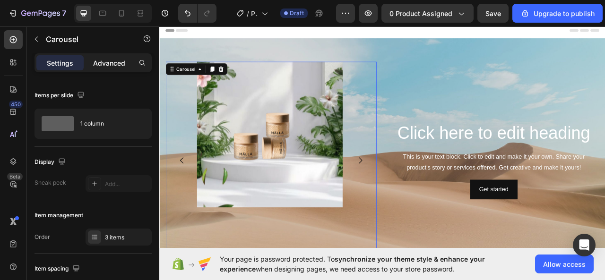
drag, startPoint x: 98, startPoint y: 60, endPoint x: 111, endPoint y: 69, distance: 15.5
click at [98, 60] on p "Advanced" at bounding box center [109, 63] width 32 height 10
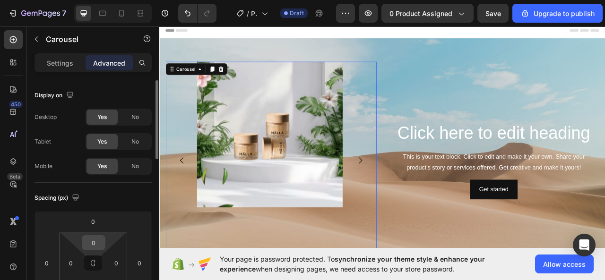
click at [95, 239] on input "0" at bounding box center [93, 243] width 19 height 14
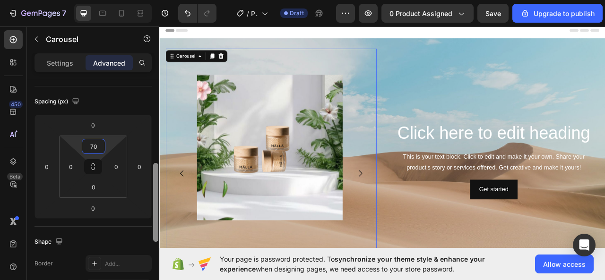
scroll to position [133, 0]
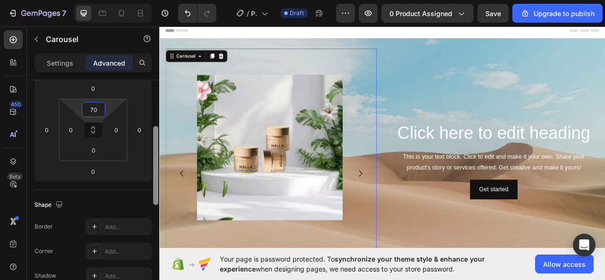
drag, startPoint x: 153, startPoint y: 141, endPoint x: 147, endPoint y: 187, distance: 46.7
click at [147, 187] on div "Display on Desktop Yes No Tablet Yes No Mobile Yes No Spacing (px) 0 0 0 0 70 0…" at bounding box center [93, 193] width 132 height 227
type input "70"
click at [100, 151] on input "0" at bounding box center [93, 150] width 19 height 14
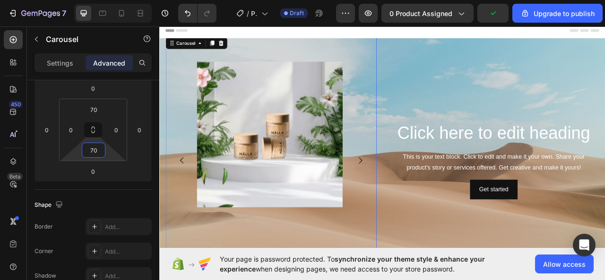
type input "70"
click at [411, 195] on icon "Carousel Next Arrow" at bounding box center [414, 197] width 11 height 11
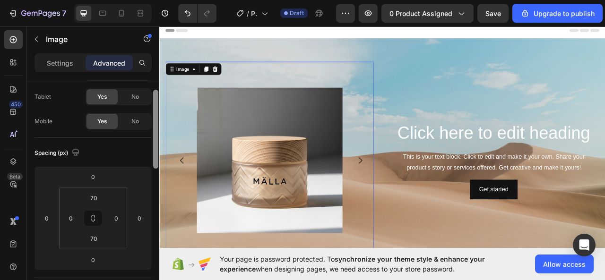
scroll to position [41, 0]
drag, startPoint x: 154, startPoint y: 139, endPoint x: 158, endPoint y: 153, distance: 14.7
click at [158, 153] on div at bounding box center [155, 193] width 7 height 227
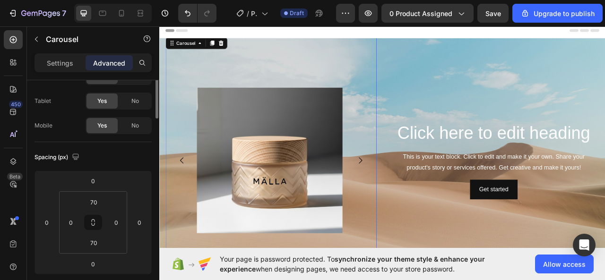
scroll to position [0, 0]
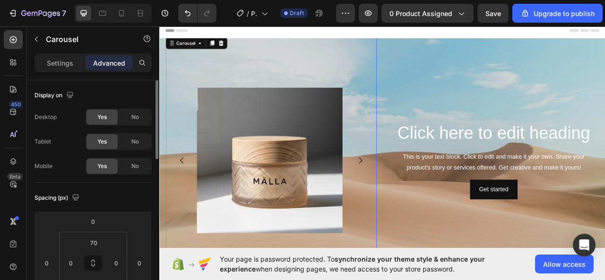
click at [189, 192] on icon "Carousel Back Arrow" at bounding box center [187, 197] width 11 height 11
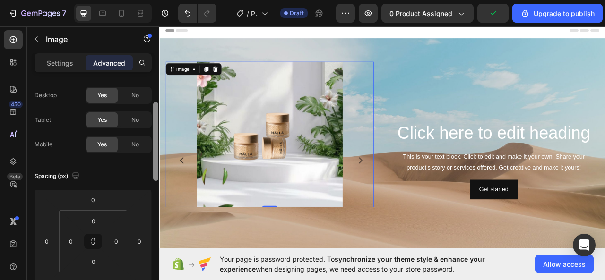
scroll to position [53, 0]
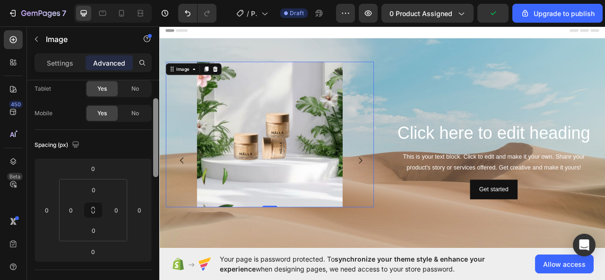
drag, startPoint x: 157, startPoint y: 109, endPoint x: 157, endPoint y: 128, distance: 18.4
click at [157, 128] on div at bounding box center [155, 137] width 5 height 79
click at [95, 189] on input "0" at bounding box center [93, 190] width 19 height 14
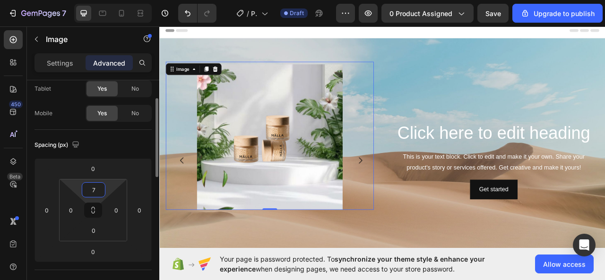
type input "70"
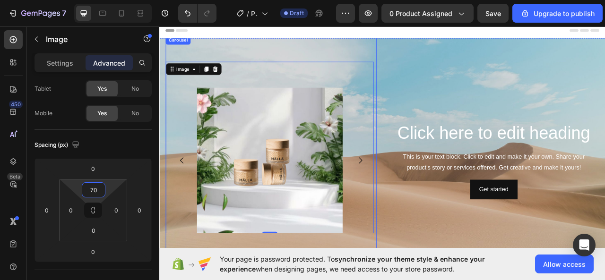
click at [413, 195] on icon "Carousel Next Arrow" at bounding box center [414, 197] width 11 height 11
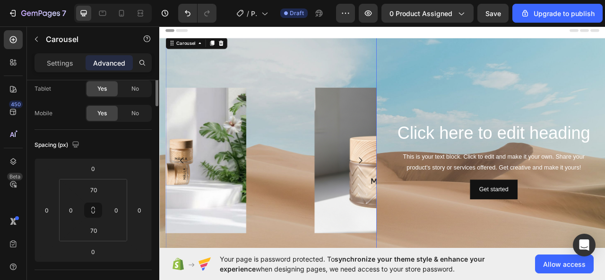
scroll to position [0, 0]
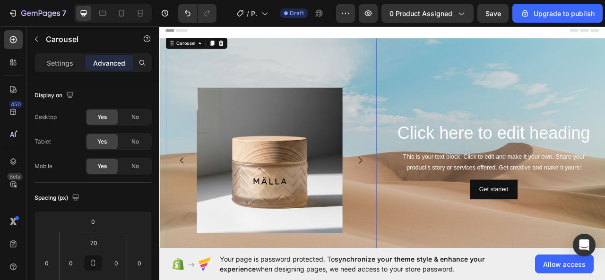
click at [189, 193] on icon "Carousel Back Arrow" at bounding box center [187, 197] width 11 height 11
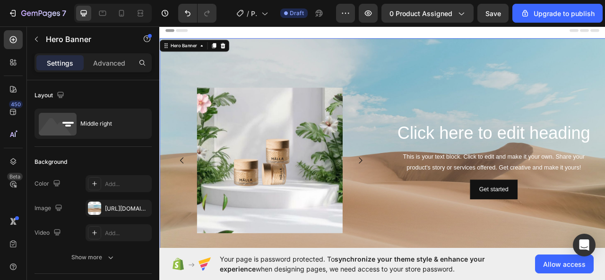
click at [604, 265] on div "Click here to edit heading Heading This is your text block. Click to edit and m…" at bounding box center [584, 197] width 268 height 317
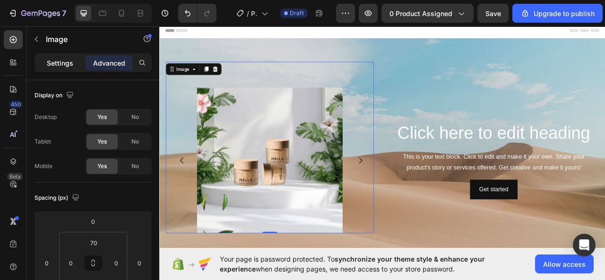
click at [54, 67] on p "Settings" at bounding box center [60, 63] width 26 height 10
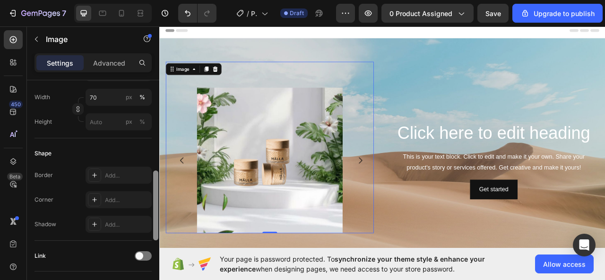
scroll to position [301, 0]
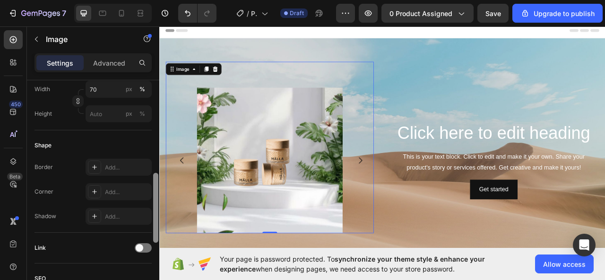
drag, startPoint x: 155, startPoint y: 102, endPoint x: 155, endPoint y: 196, distance: 93.0
click at [155, 196] on div at bounding box center [155, 208] width 5 height 70
click at [118, 213] on div "Add..." at bounding box center [127, 217] width 44 height 9
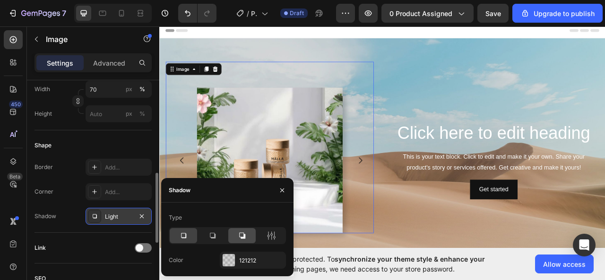
click at [240, 233] on icon at bounding box center [241, 235] width 9 height 9
click at [411, 195] on icon "Carousel Next Arrow" at bounding box center [414, 197] width 11 height 11
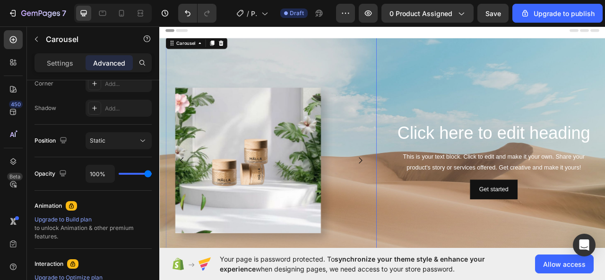
scroll to position [0, 0]
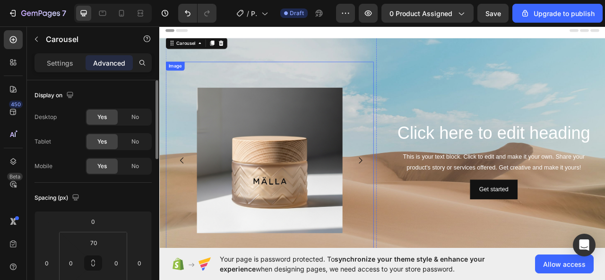
click at [347, 210] on img at bounding box center [298, 197] width 185 height 185
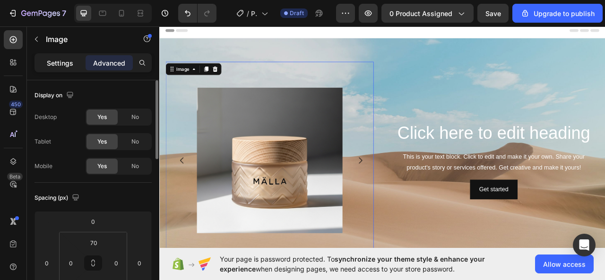
click at [53, 60] on p "Settings" at bounding box center [60, 63] width 26 height 10
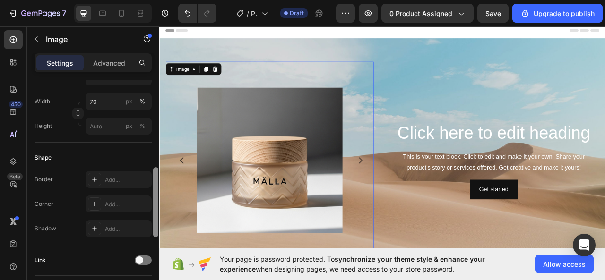
scroll to position [296, 0]
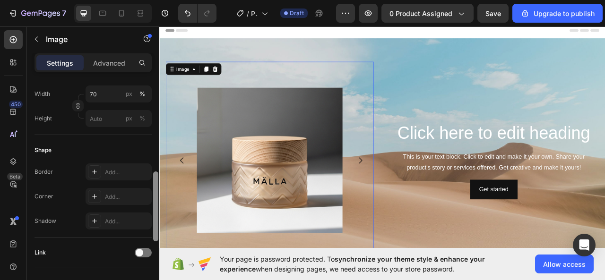
drag, startPoint x: 153, startPoint y: 108, endPoint x: 156, endPoint y: 199, distance: 91.7
click at [156, 199] on div at bounding box center [155, 206] width 5 height 70
click at [127, 218] on div "Add..." at bounding box center [127, 221] width 44 height 9
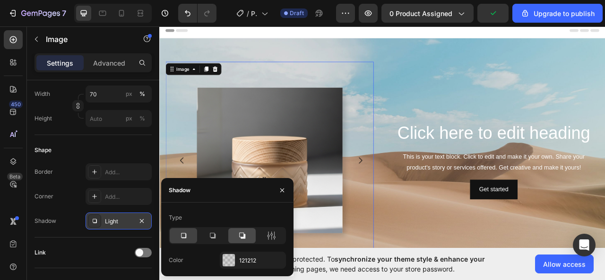
click at [240, 235] on icon at bounding box center [241, 235] width 9 height 9
drag, startPoint x: 279, startPoint y: 186, endPoint x: 165, endPoint y: 197, distance: 114.4
click at [279, 186] on button "button" at bounding box center [281, 190] width 15 height 15
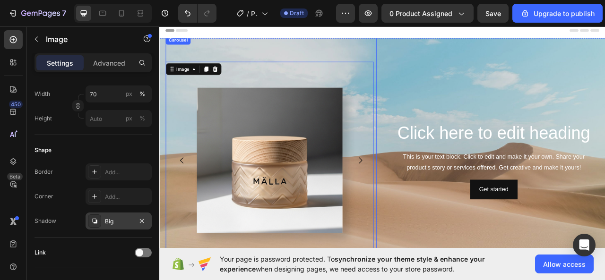
click at [411, 195] on icon "Carousel Next Arrow" at bounding box center [414, 197] width 11 height 11
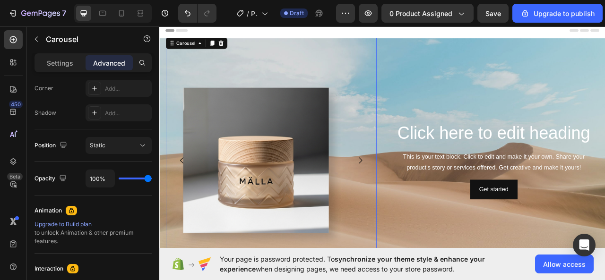
scroll to position [0, 0]
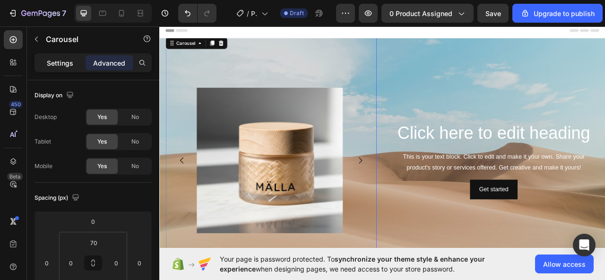
click at [55, 63] on p "Settings" at bounding box center [60, 63] width 26 height 10
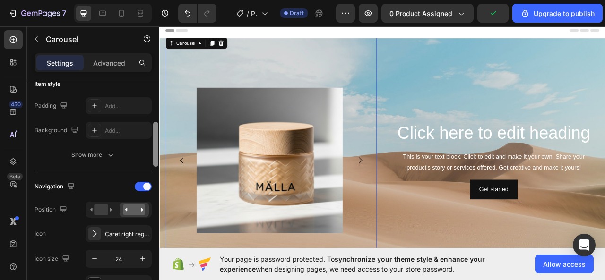
scroll to position [234, 0]
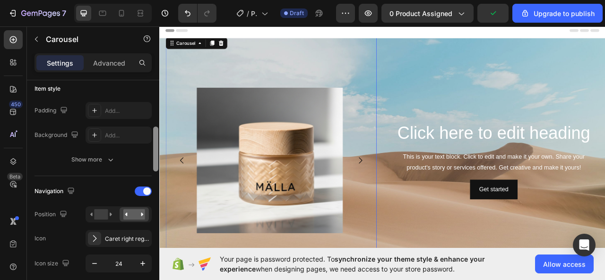
drag, startPoint x: 156, startPoint y: 95, endPoint x: 158, endPoint y: 142, distance: 46.8
click at [158, 142] on div at bounding box center [155, 149] width 5 height 45
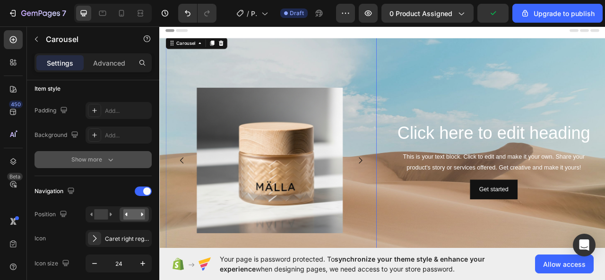
click at [120, 154] on button "Show more" at bounding box center [92, 159] width 117 height 17
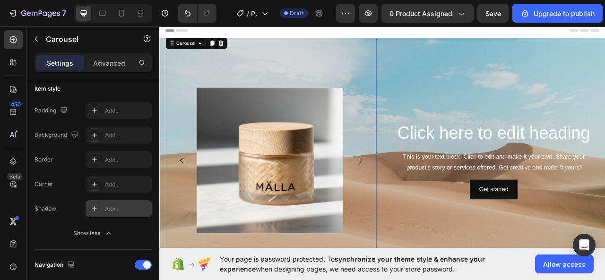
click at [133, 202] on div "Add..." at bounding box center [118, 208] width 66 height 17
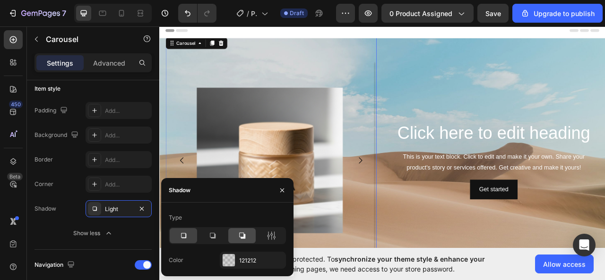
click at [243, 241] on div at bounding box center [241, 235] width 27 height 15
click at [286, 195] on button "button" at bounding box center [281, 190] width 15 height 15
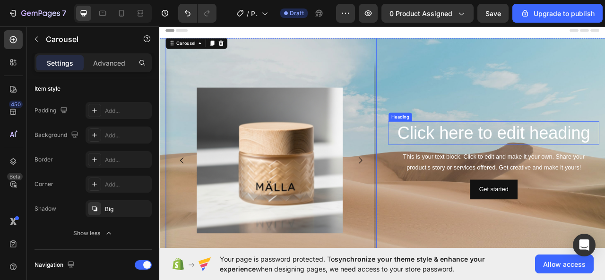
click at [465, 154] on h2 "Click here to edit heading" at bounding box center [584, 163] width 268 height 30
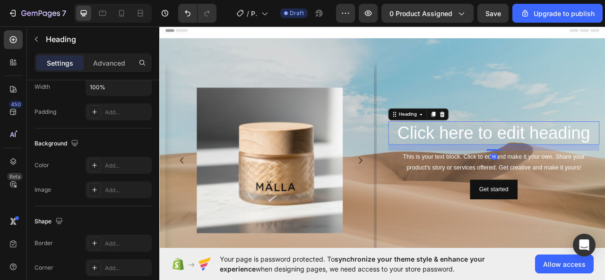
scroll to position [0, 0]
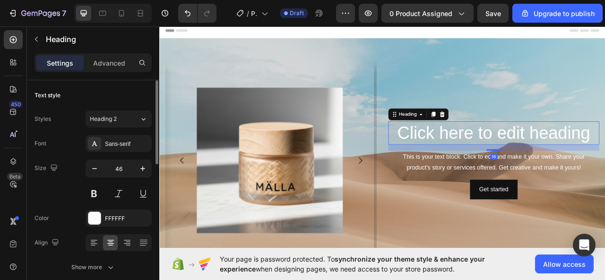
click at [453, 160] on h2 "Click here to edit heading" at bounding box center [584, 163] width 268 height 30
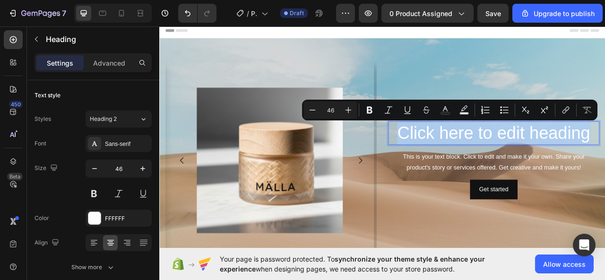
drag, startPoint x: 453, startPoint y: 160, endPoint x: 718, endPoint y: 152, distance: 264.6
click at [604, 152] on html "Header Click here to edit heading Heading 16 This is your text block. Click to …" at bounding box center [442, 256] width 567 height 466
click at [449, 114] on rect "Editor contextual toolbar" at bounding box center [445, 113] width 9 height 2
type input "FFFFFF"
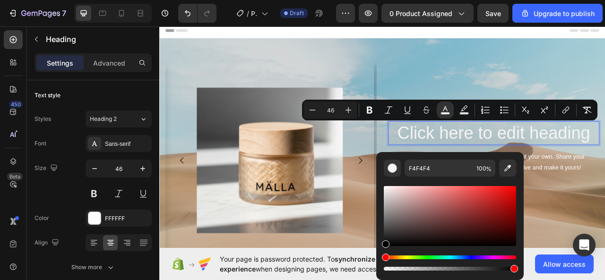
drag, startPoint x: 383, startPoint y: 188, endPoint x: 382, endPoint y: 253, distance: 64.7
click at [382, 254] on div "F4F4F4 100 %" at bounding box center [449, 212] width 147 height 120
type input "000000"
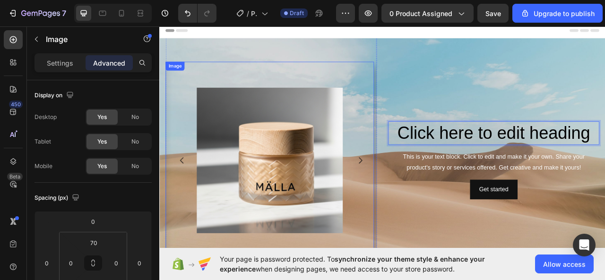
click at [404, 280] on div "Image" at bounding box center [299, 197] width 264 height 251
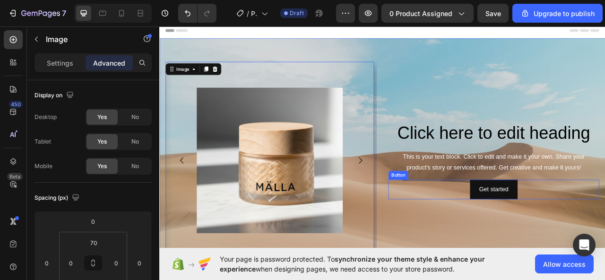
click at [464, 201] on div "This is your text block. Click to edit and make it your own. Share your product…" at bounding box center [584, 199] width 268 height 29
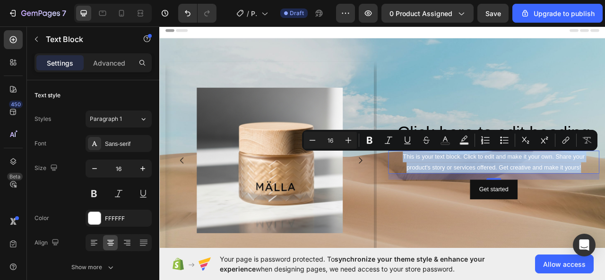
drag, startPoint x: 459, startPoint y: 190, endPoint x: 697, endPoint y: 208, distance: 238.7
click at [604, 208] on p "This is your text block. Click to edit and make it your own. Share your product…" at bounding box center [584, 199] width 266 height 27
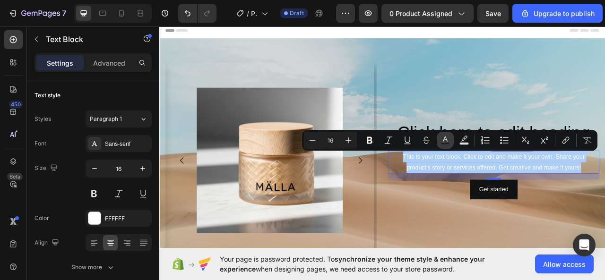
click at [444, 146] on button "Text Color" at bounding box center [444, 140] width 17 height 17
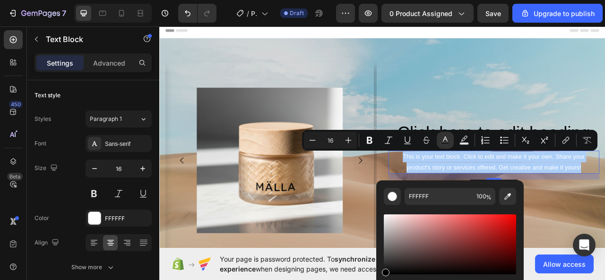
drag, startPoint x: 385, startPoint y: 215, endPoint x: 383, endPoint y: 276, distance: 60.5
click at [383, 276] on div "Editor contextual toolbar" at bounding box center [386, 273] width 8 height 8
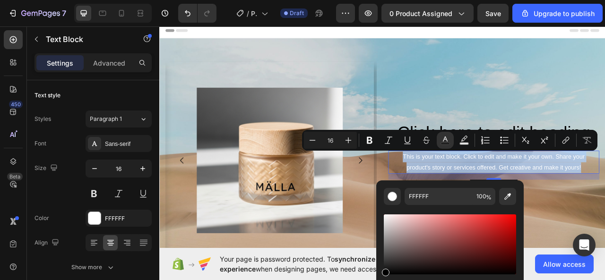
type input "000000"
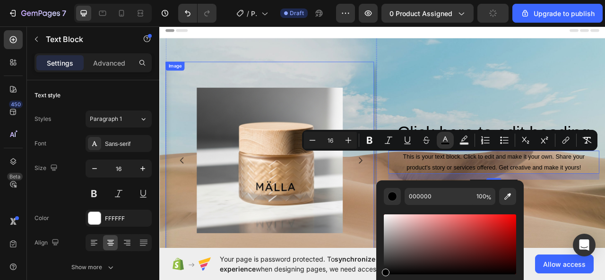
click at [386, 280] on div "Image" at bounding box center [299, 197] width 264 height 251
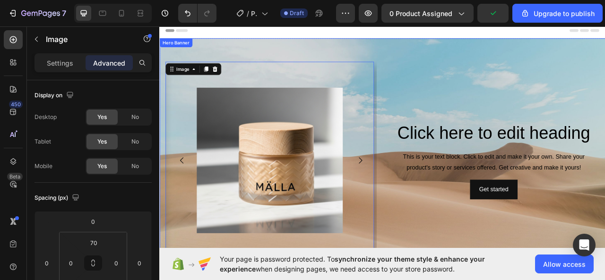
click at [541, 58] on div "⁠⁠⁠⁠⁠⁠⁠ Click here to edit heading Heading This is your text block. Click to ed…" at bounding box center [584, 197] width 268 height 317
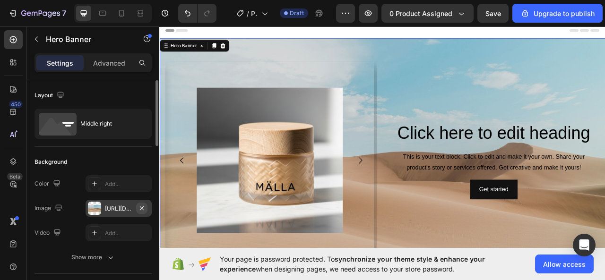
click at [147, 208] on button "button" at bounding box center [141, 208] width 11 height 11
type input "Auto"
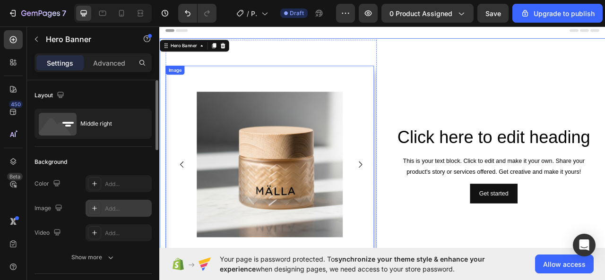
click at [383, 252] on img at bounding box center [298, 202] width 185 height 185
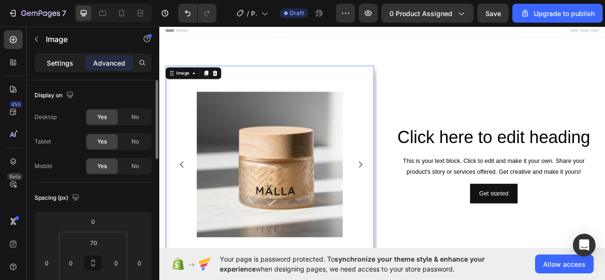
click at [63, 66] on p "Settings" at bounding box center [60, 63] width 26 height 10
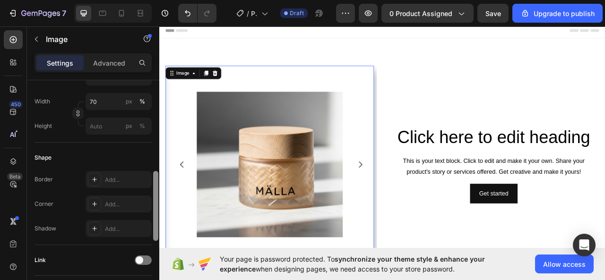
scroll to position [290, 0]
drag, startPoint x: 154, startPoint y: 136, endPoint x: 155, endPoint y: 225, distance: 89.7
click at [155, 225] on div at bounding box center [155, 205] width 5 height 70
click at [130, 224] on div "Add..." at bounding box center [127, 227] width 44 height 9
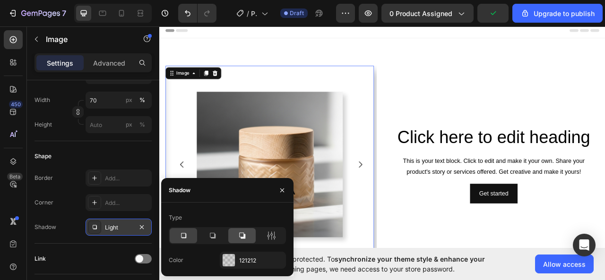
click at [240, 235] on icon at bounding box center [241, 235] width 9 height 9
click at [282, 192] on icon "button" at bounding box center [282, 191] width 8 height 8
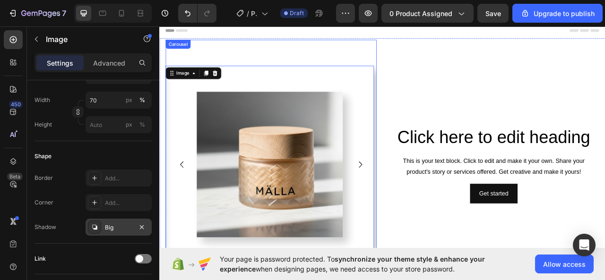
click at [411, 202] on icon "Carousel Next Arrow" at bounding box center [414, 202] width 11 height 11
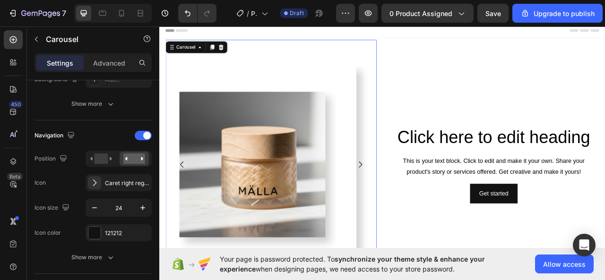
scroll to position [0, 0]
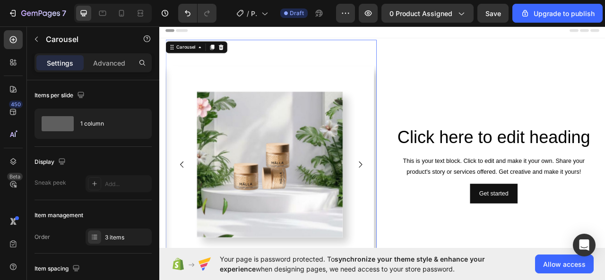
click at [411, 202] on icon "Carousel Next Arrow" at bounding box center [414, 202] width 11 height 11
